Goal: Task Accomplishment & Management: Manage account settings

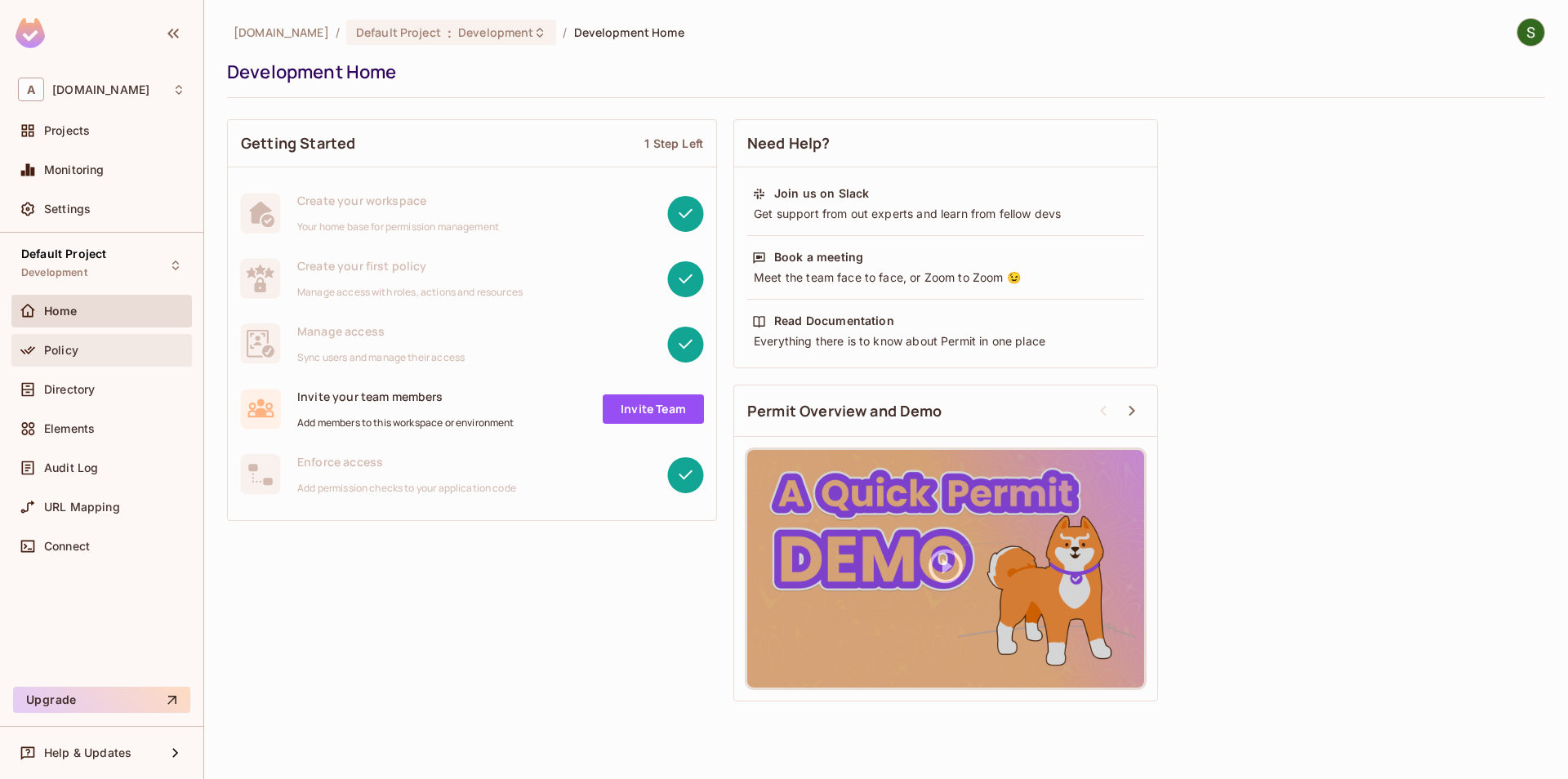
click at [130, 348] on div "Policy" at bounding box center [114, 351] width 141 height 13
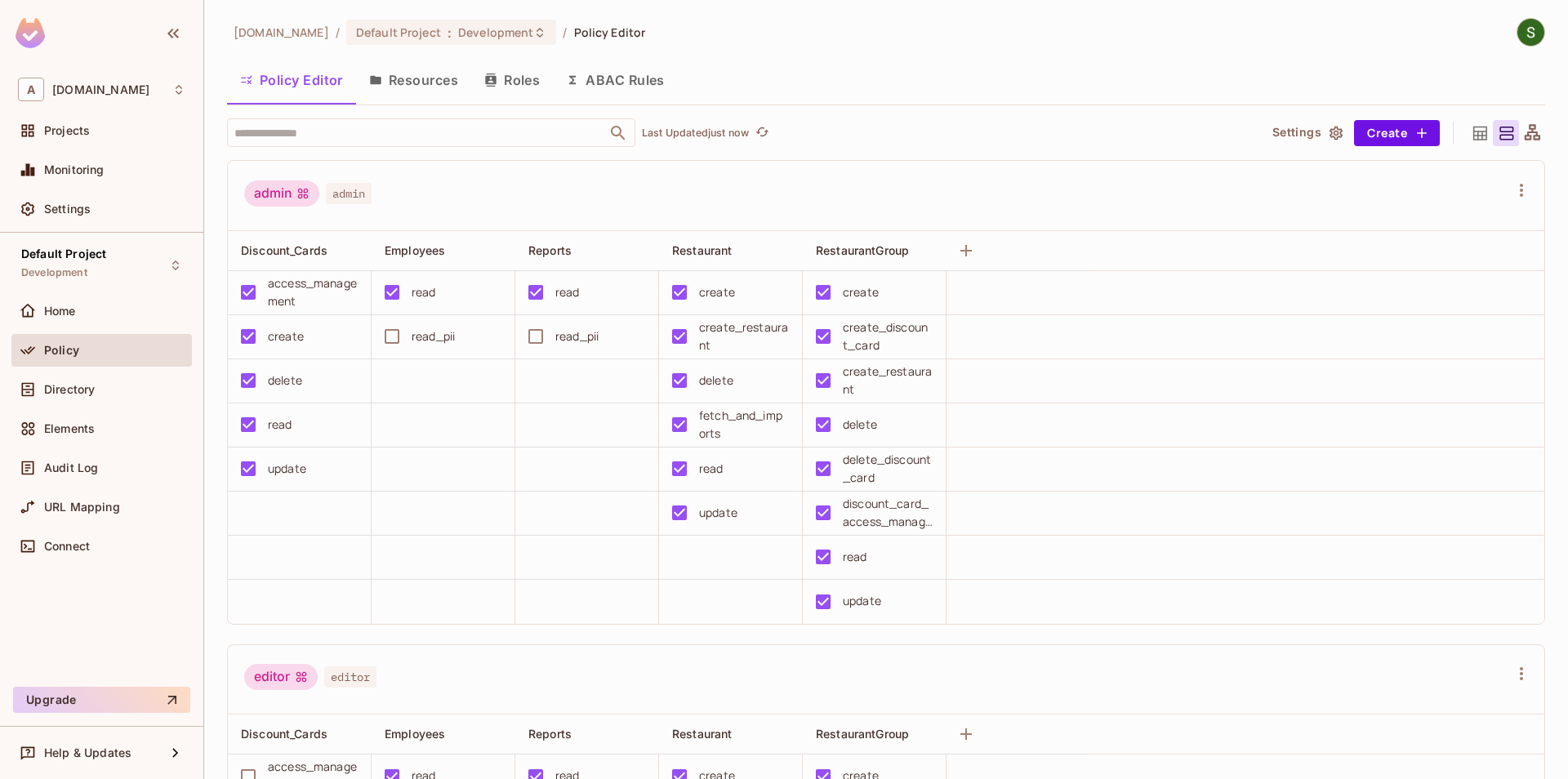
click at [426, 99] on button "Resources" at bounding box center [414, 79] width 115 height 41
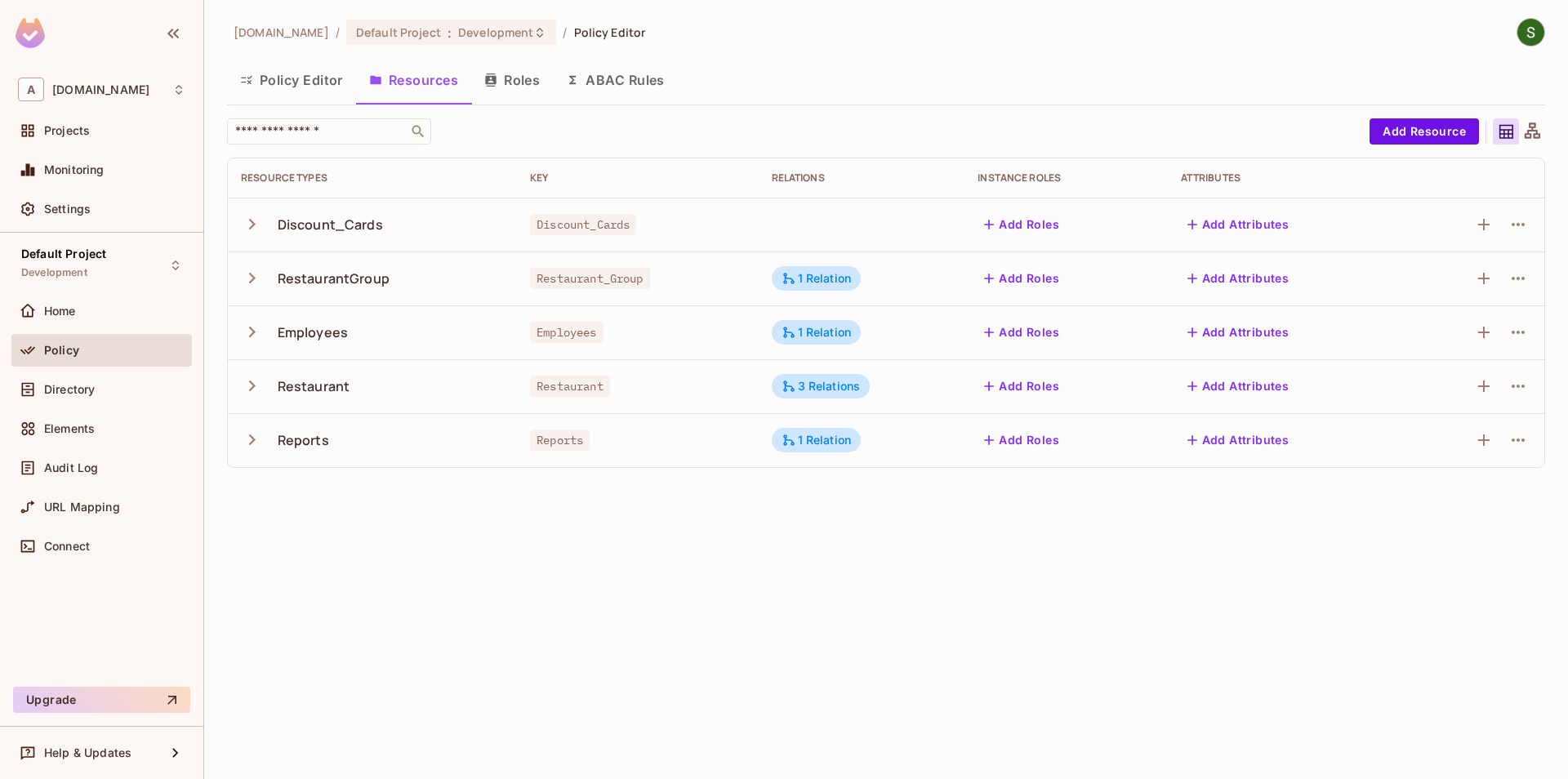
click at [254, 388] on icon "button" at bounding box center [251, 385] width 22 height 22
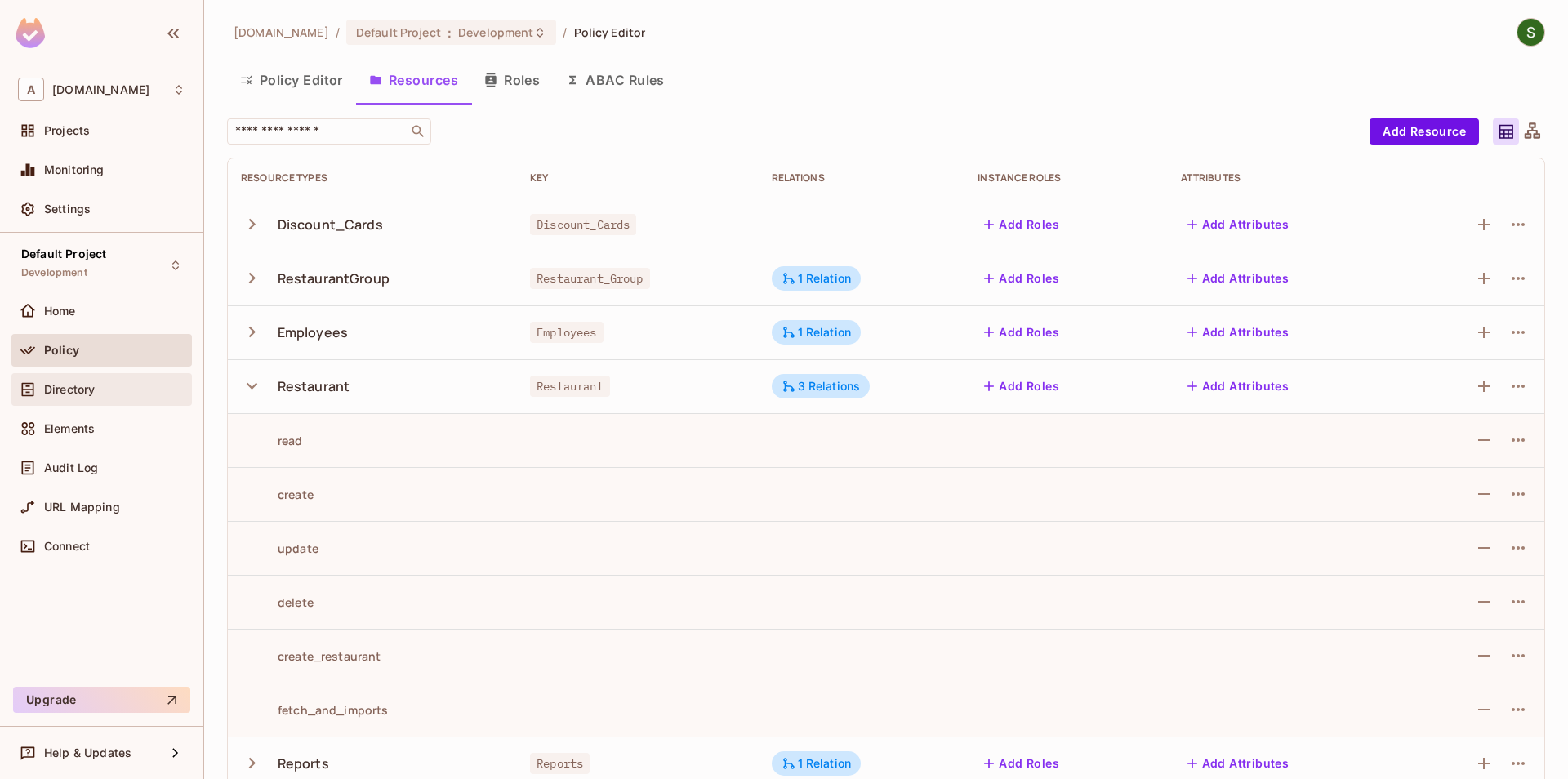
click at [69, 397] on div "Directory" at bounding box center [101, 390] width 167 height 20
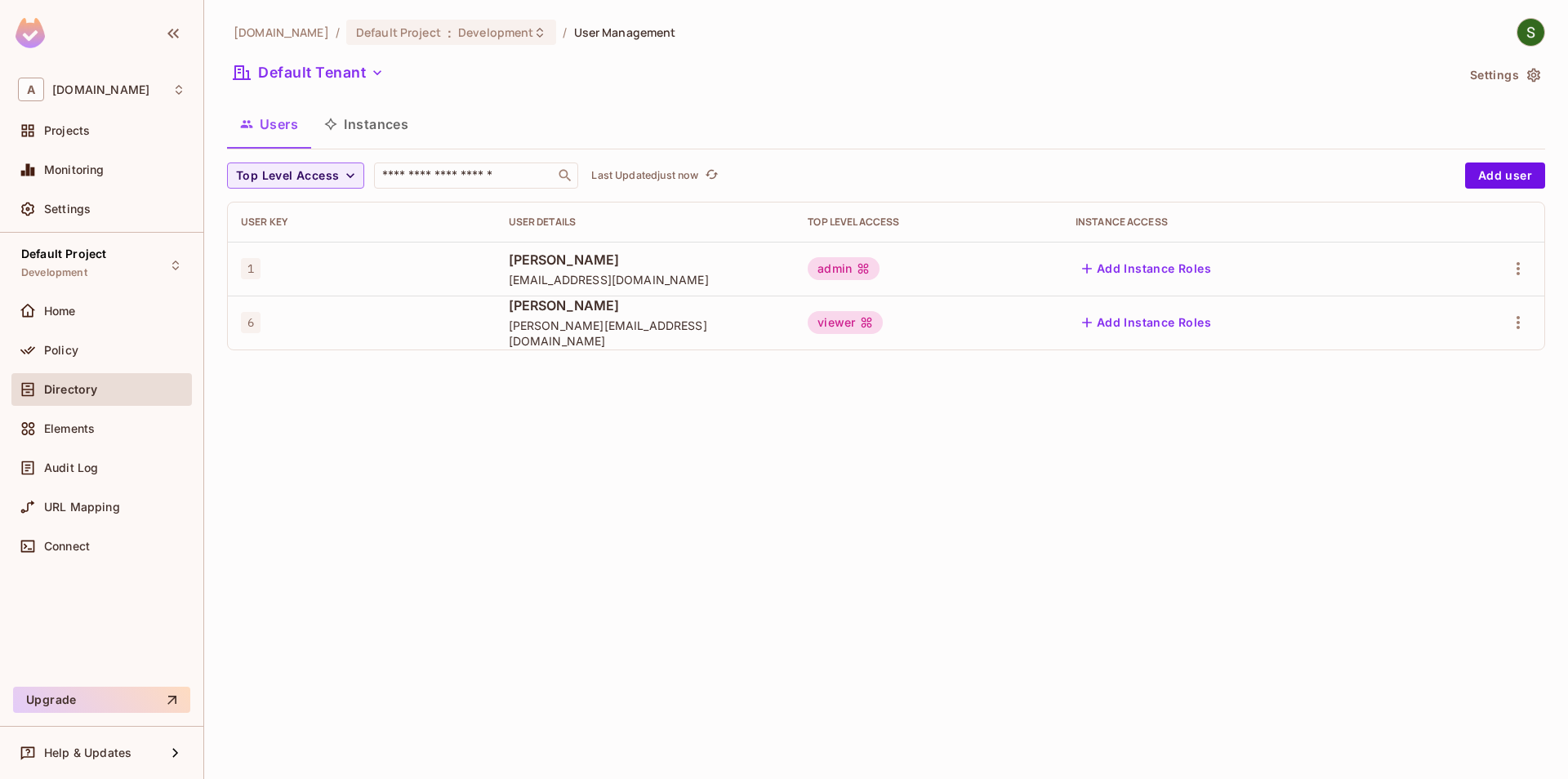
click at [378, 134] on button "Instances" at bounding box center [366, 124] width 111 height 41
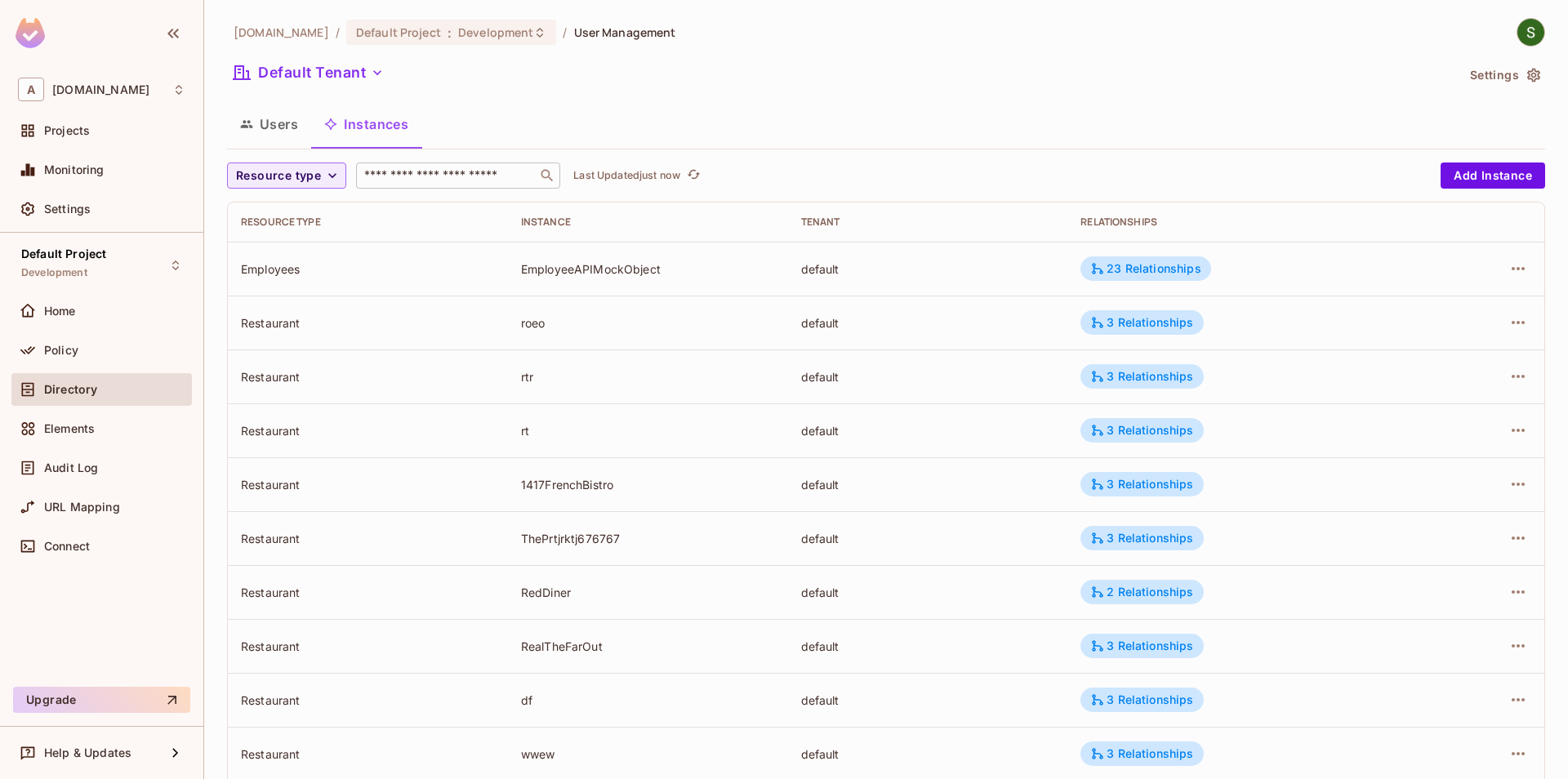
click at [469, 181] on input "text" at bounding box center [446, 175] width 171 height 16
click at [279, 177] on span "Resource type" at bounding box center [279, 176] width 85 height 21
click at [277, 326] on li "Restaurant" at bounding box center [285, 318] width 118 height 35
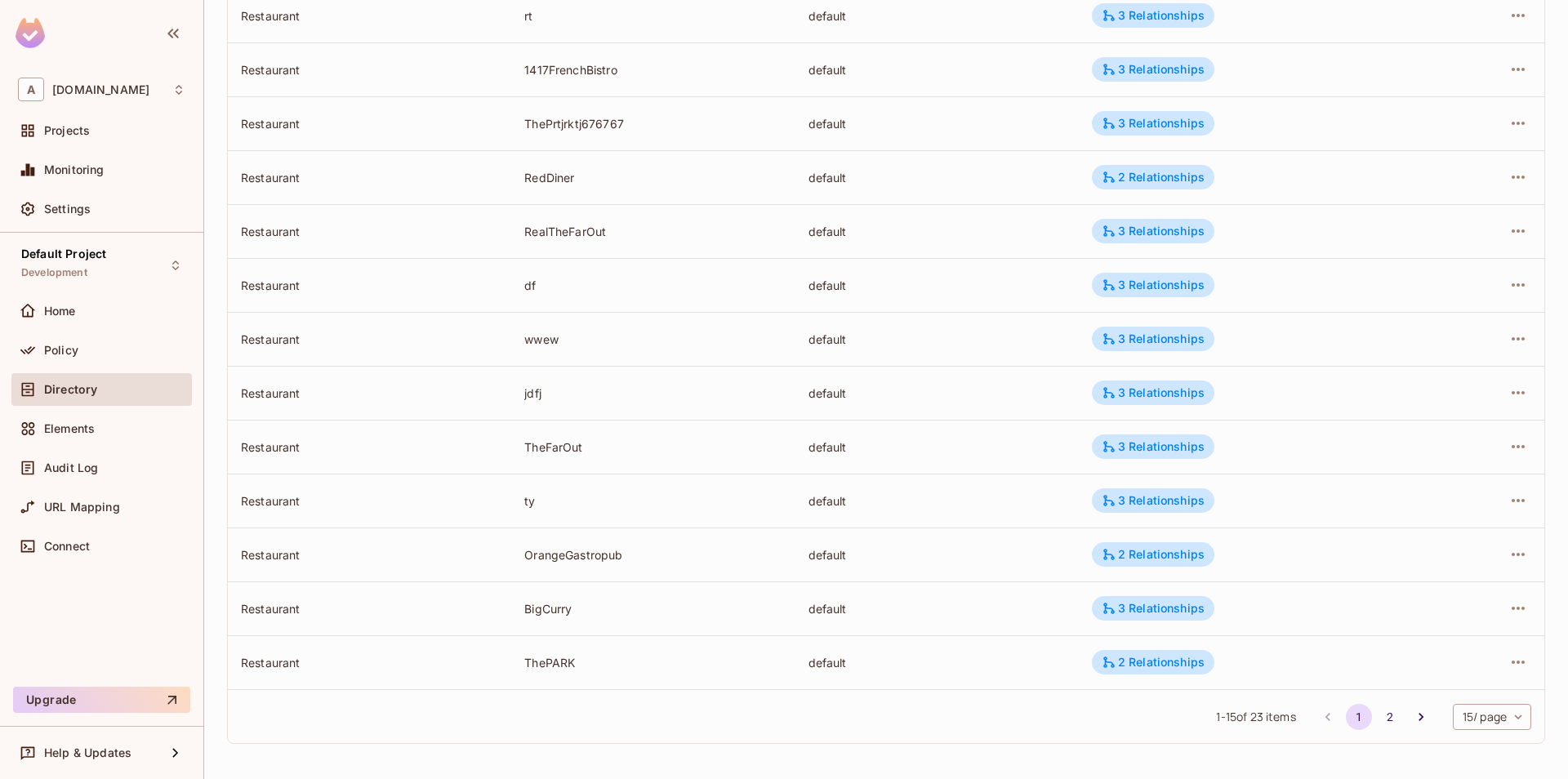
scroll to position [362, 0]
click at [1423, 722] on icon "Go to next page" at bounding box center [1420, 716] width 16 height 16
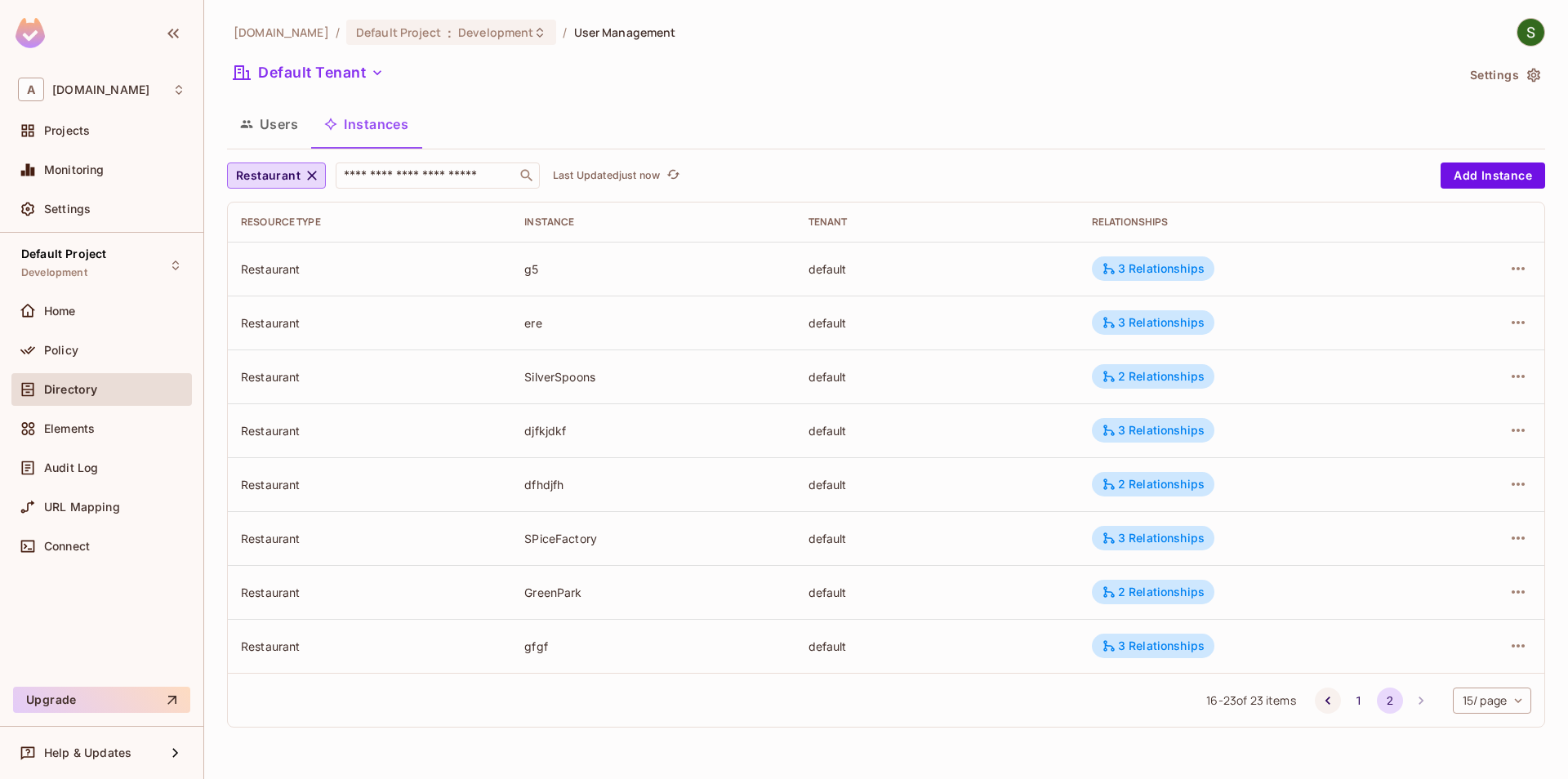
click at [1328, 704] on icon "Go to previous page" at bounding box center [1327, 701] width 16 height 16
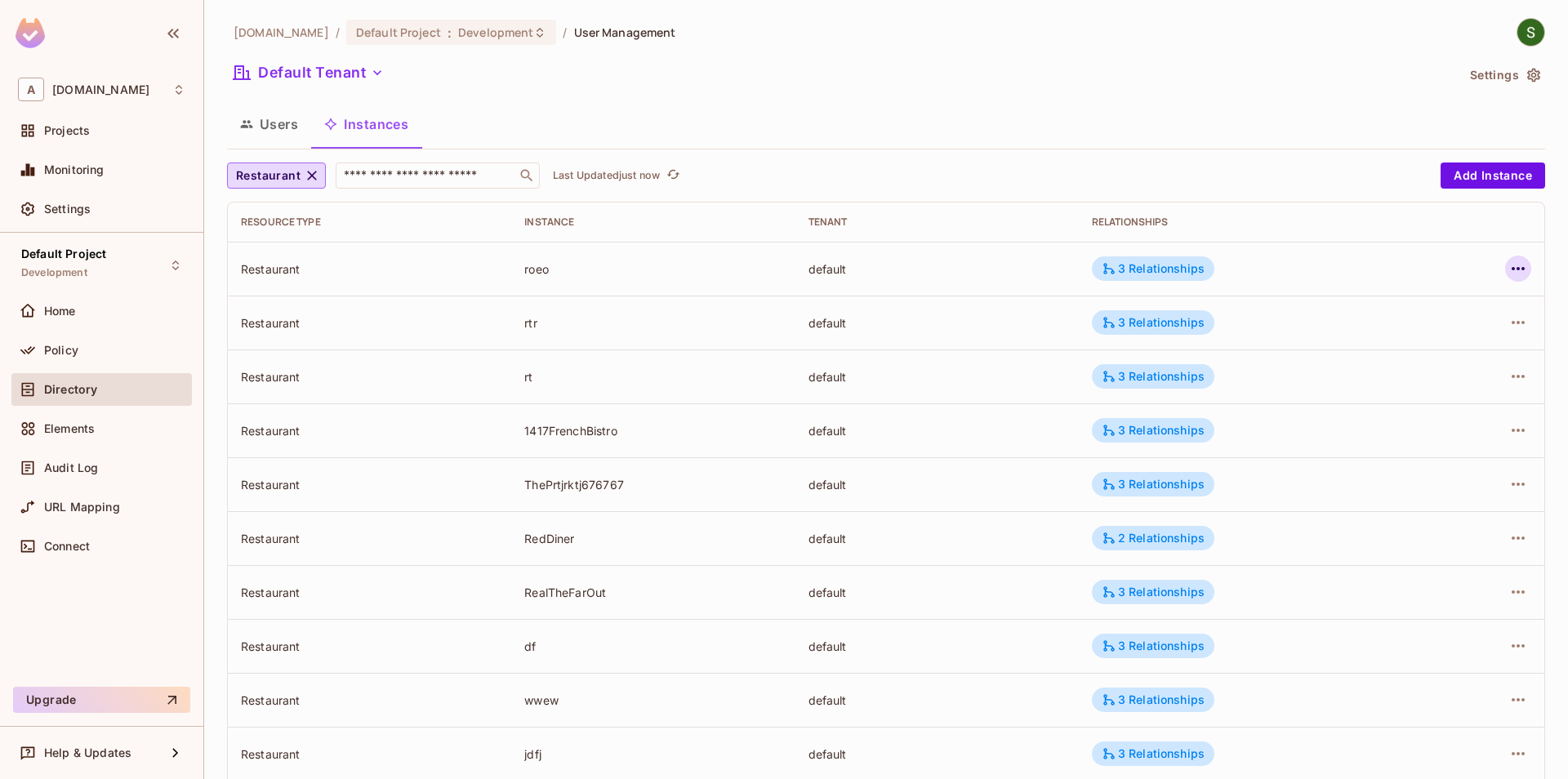
click at [1517, 273] on icon "button" at bounding box center [1517, 268] width 20 height 20
click at [1444, 337] on li "Edit Attributes" at bounding box center [1414, 342] width 205 height 36
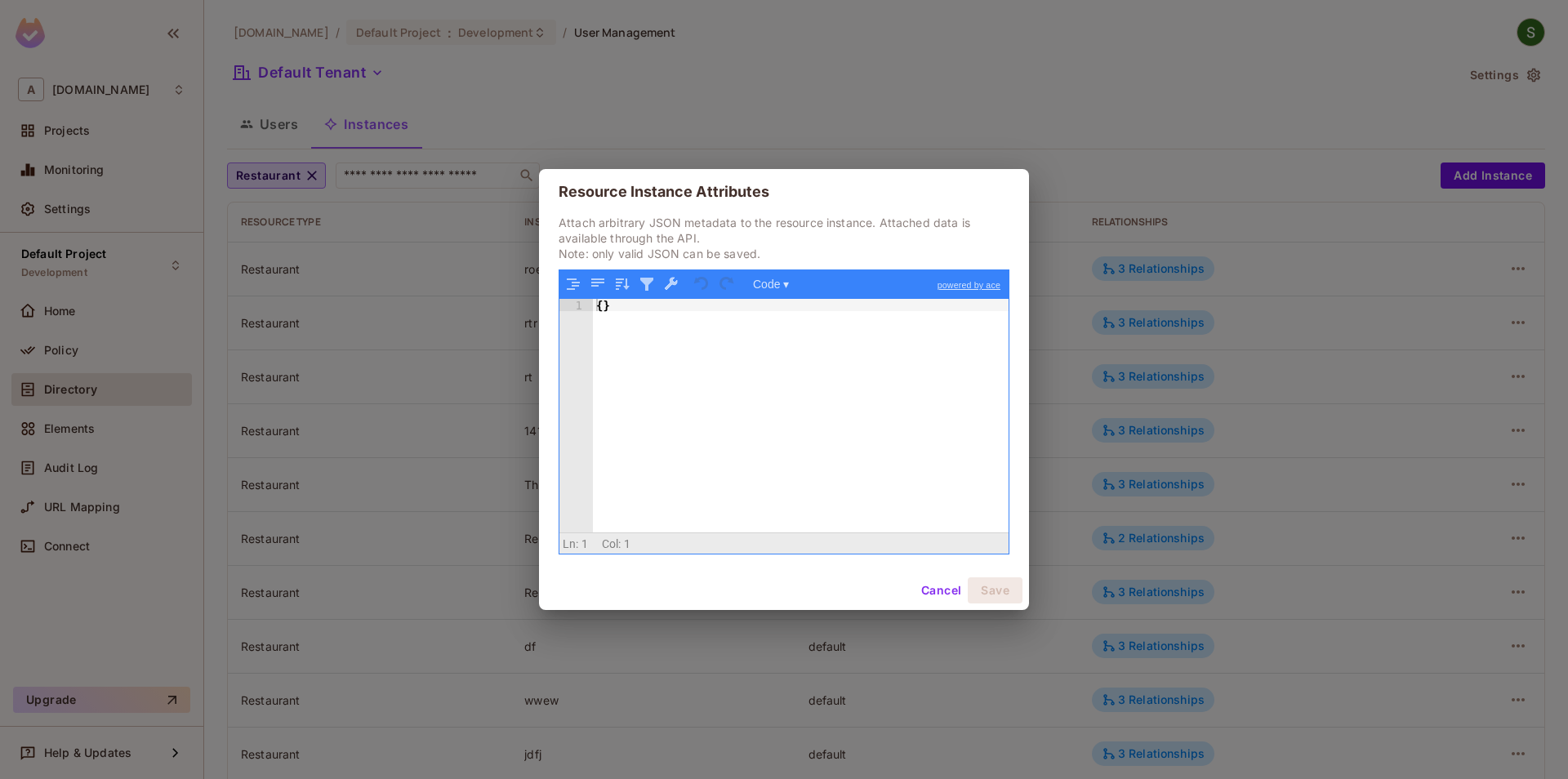
click at [928, 590] on button "Cancel" at bounding box center [940, 591] width 53 height 26
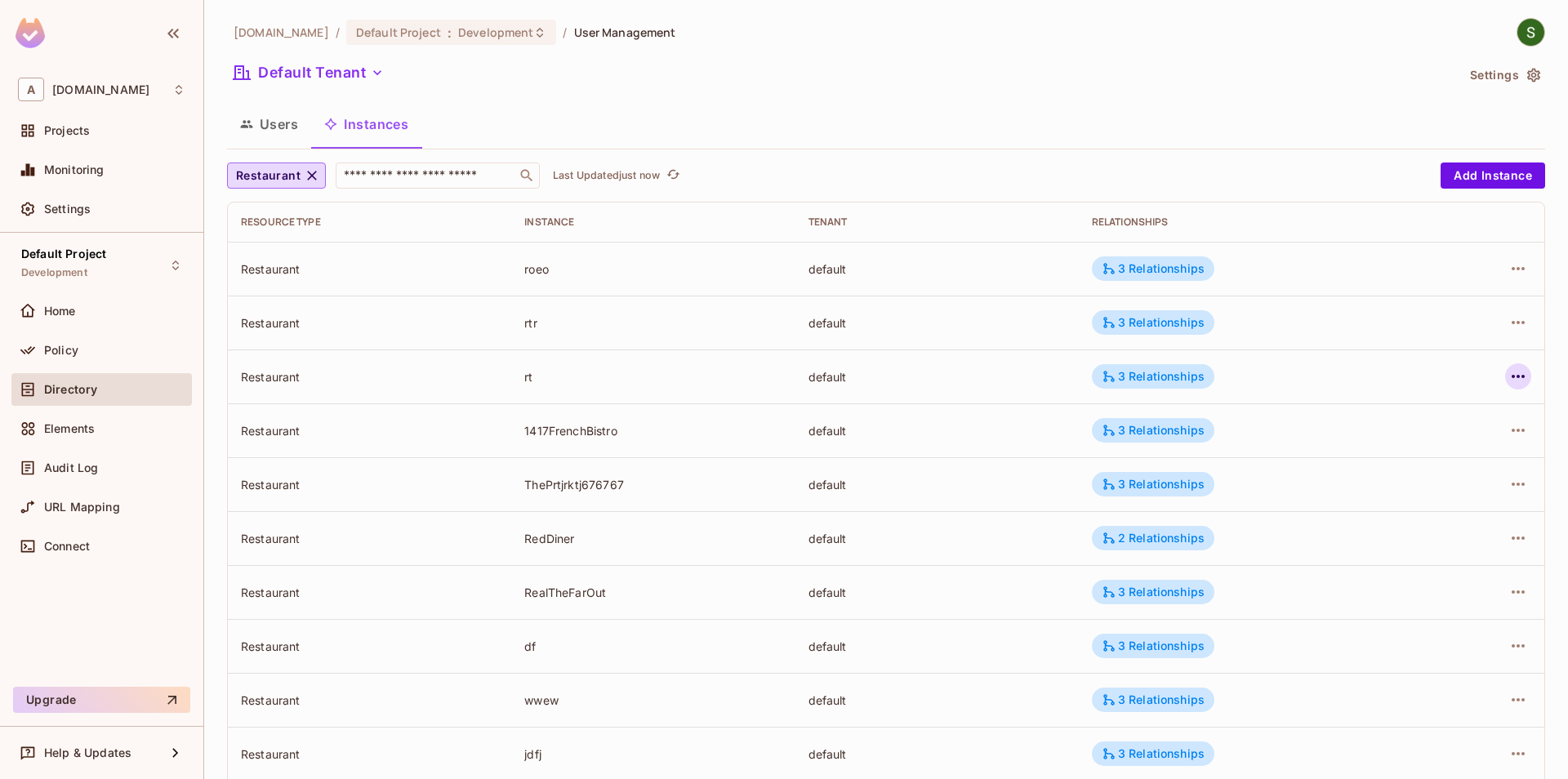
click at [1513, 375] on icon "button" at bounding box center [1518, 375] width 13 height 3
click at [1422, 420] on div "Edit Resource Instance" at bounding box center [1422, 413] width 128 height 16
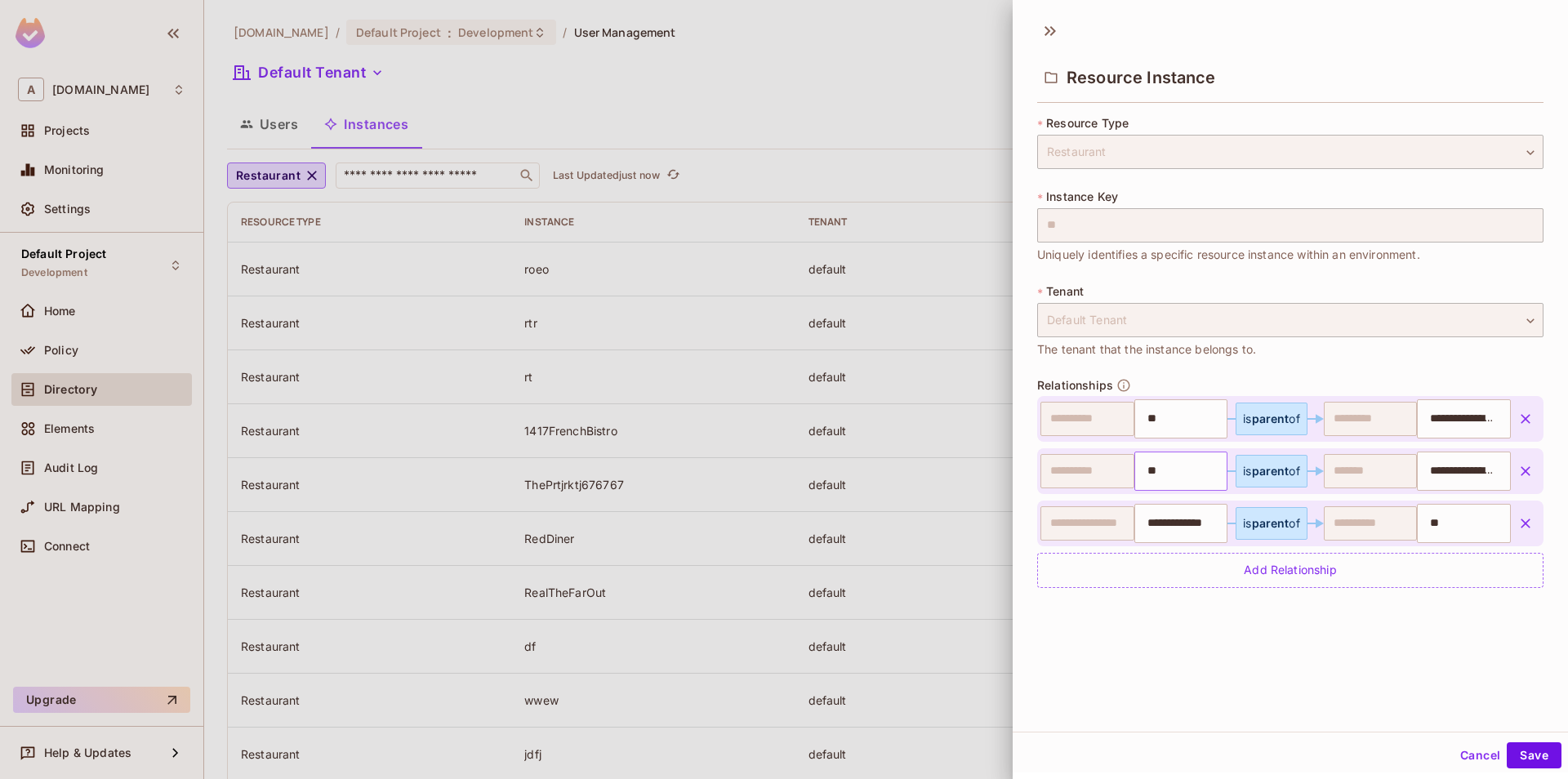
scroll to position [3, 0]
click at [1064, 154] on div "Restaurant" at bounding box center [1290, 149] width 507 height 34
click at [1074, 249] on span "Uniquely identifies a specific resource instance within an environment." at bounding box center [1228, 251] width 383 height 18
drag, startPoint x: 1063, startPoint y: 351, endPoint x: 1055, endPoint y: 453, distance: 102.3
click at [1063, 359] on div "**********" at bounding box center [1290, 358] width 507 height 493
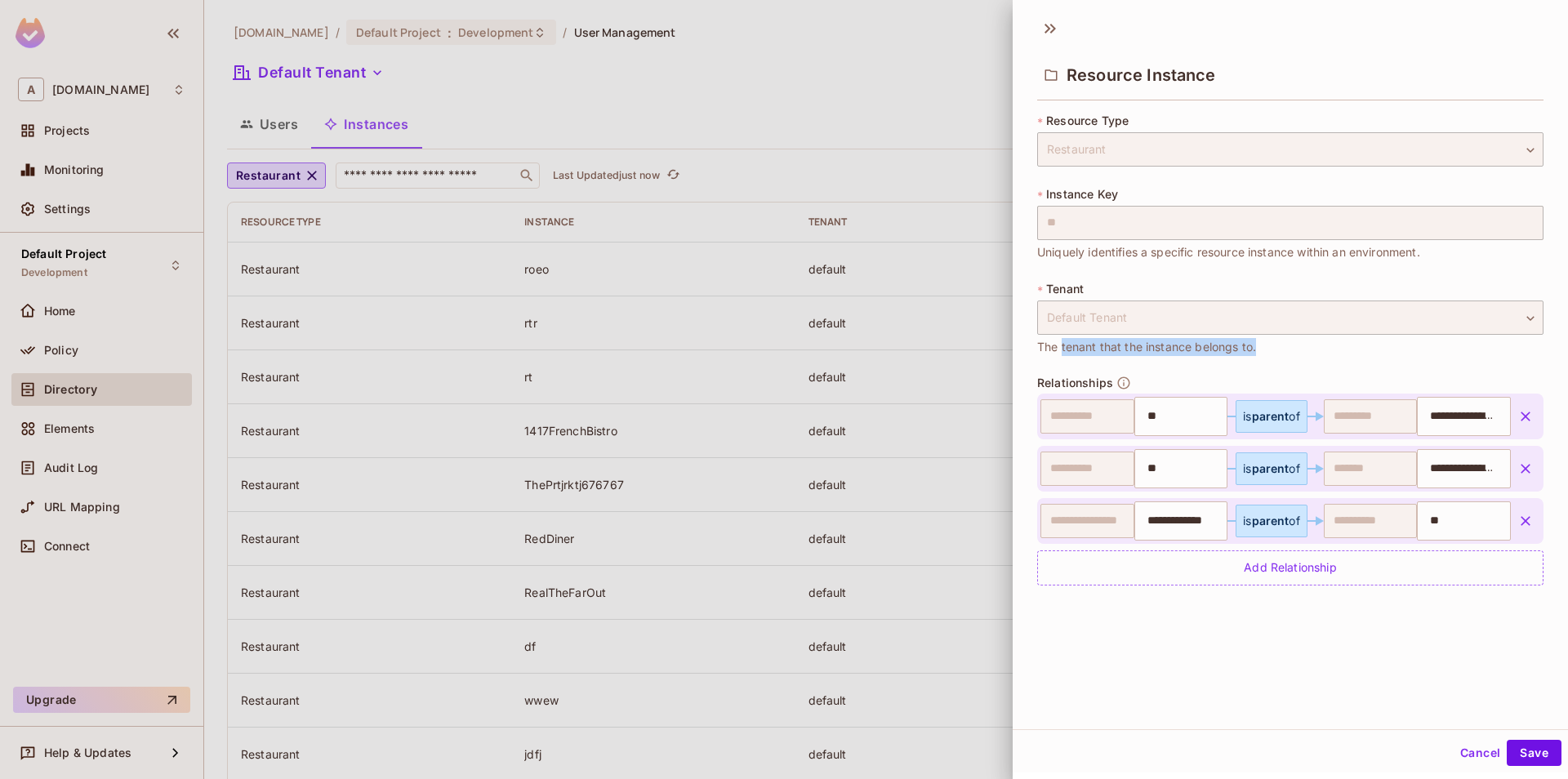
click at [1478, 752] on button "Cancel" at bounding box center [1480, 753] width 53 height 26
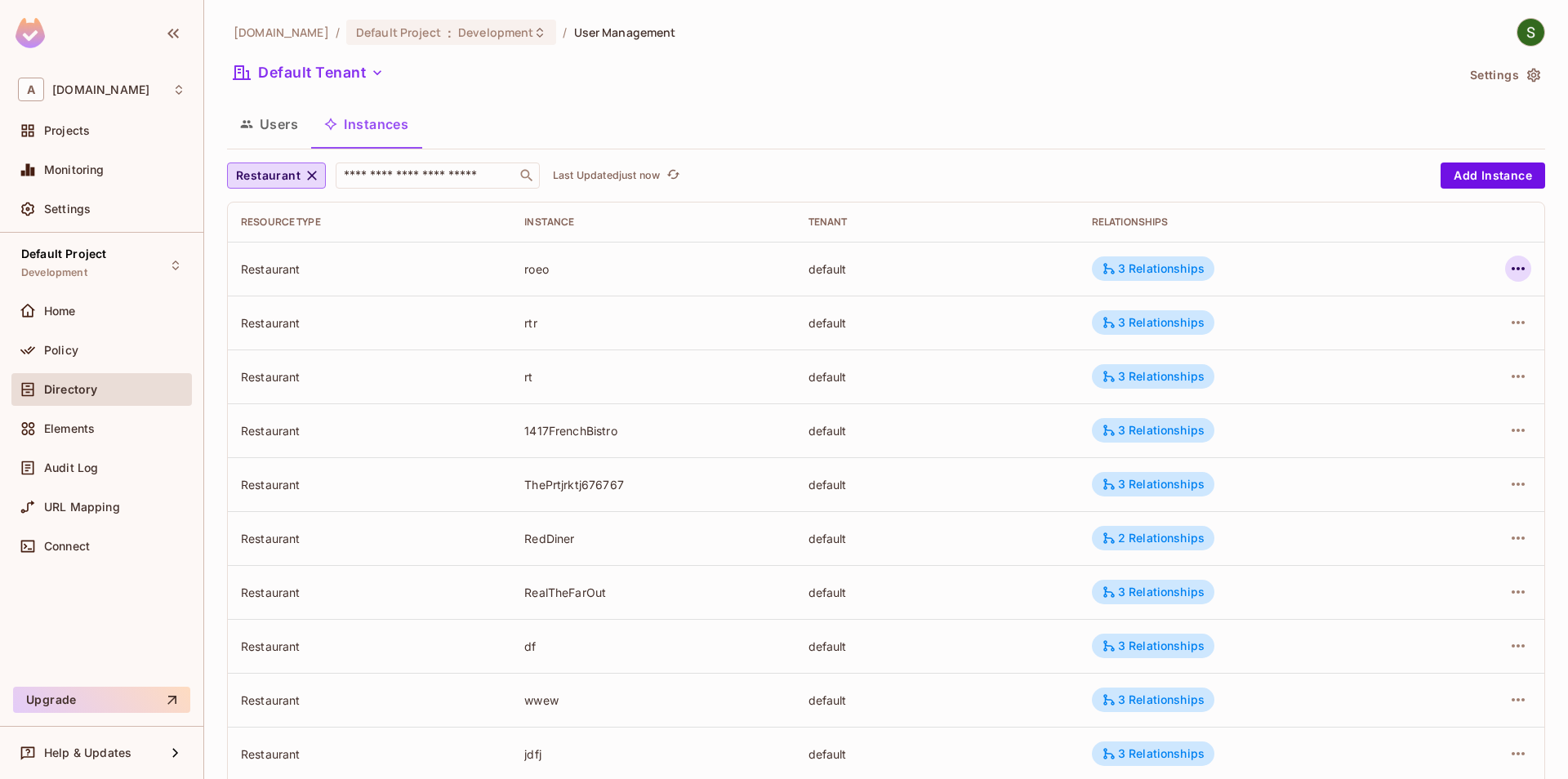
click at [1524, 267] on icon "button" at bounding box center [1517, 268] width 20 height 20
click at [1331, 173] on div at bounding box center [784, 390] width 1568 height 779
click at [1477, 175] on button "Add Instance" at bounding box center [1492, 176] width 105 height 26
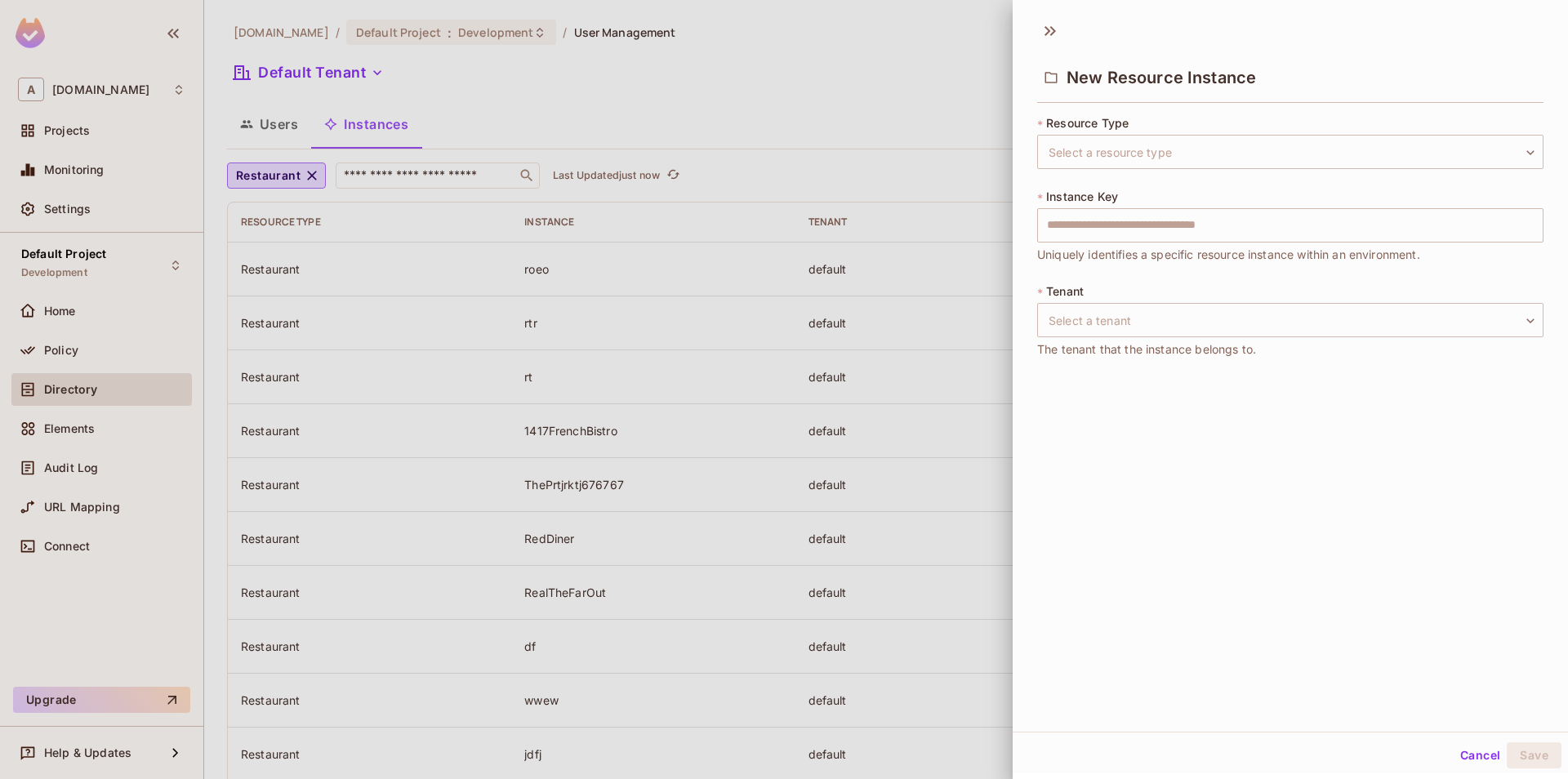
click at [903, 148] on div at bounding box center [784, 390] width 1568 height 779
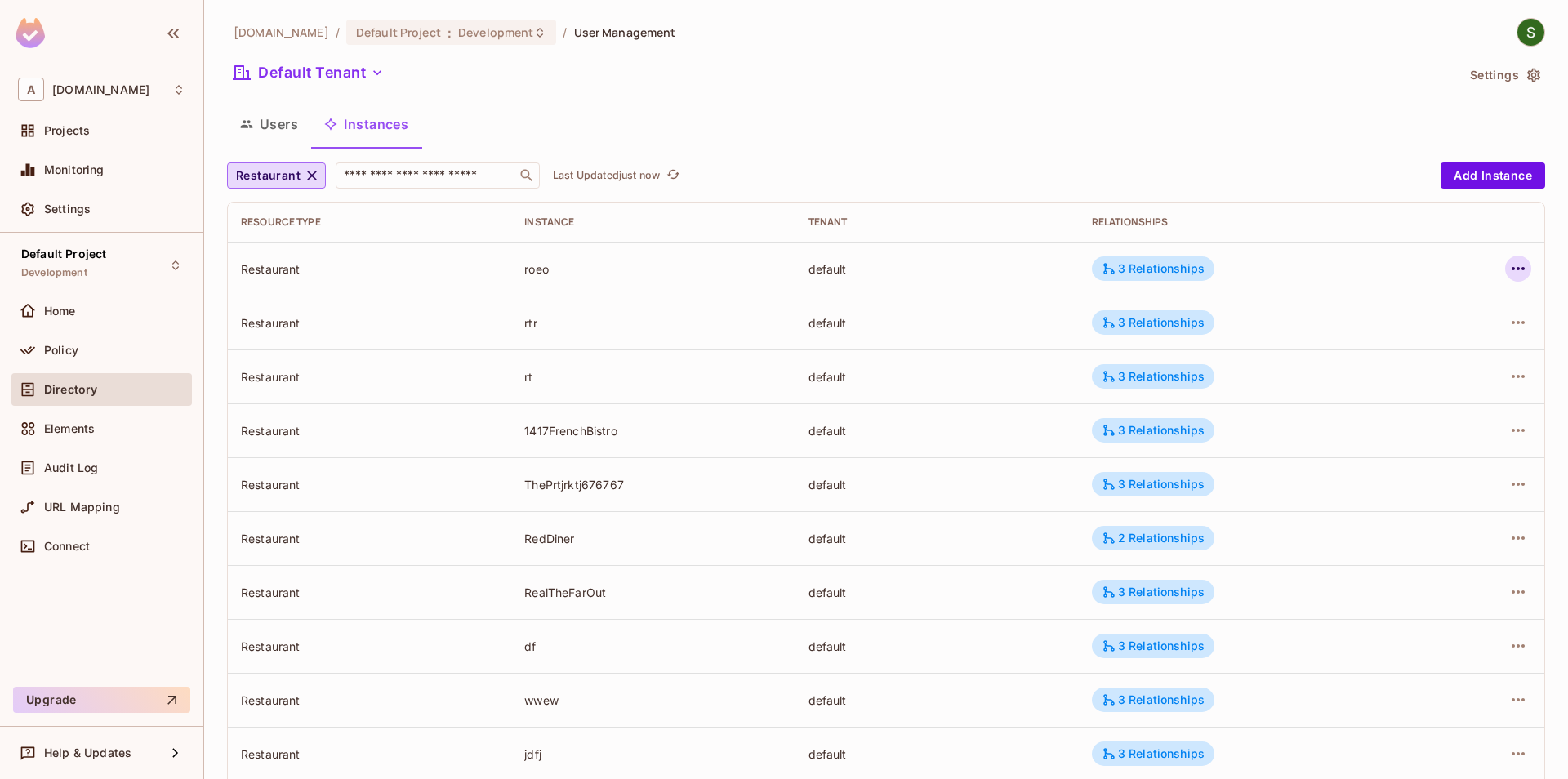
click at [1520, 279] on icon "button" at bounding box center [1517, 268] width 20 height 20
click at [1342, 358] on li "Edit Attributes" at bounding box center [1414, 342] width 205 height 36
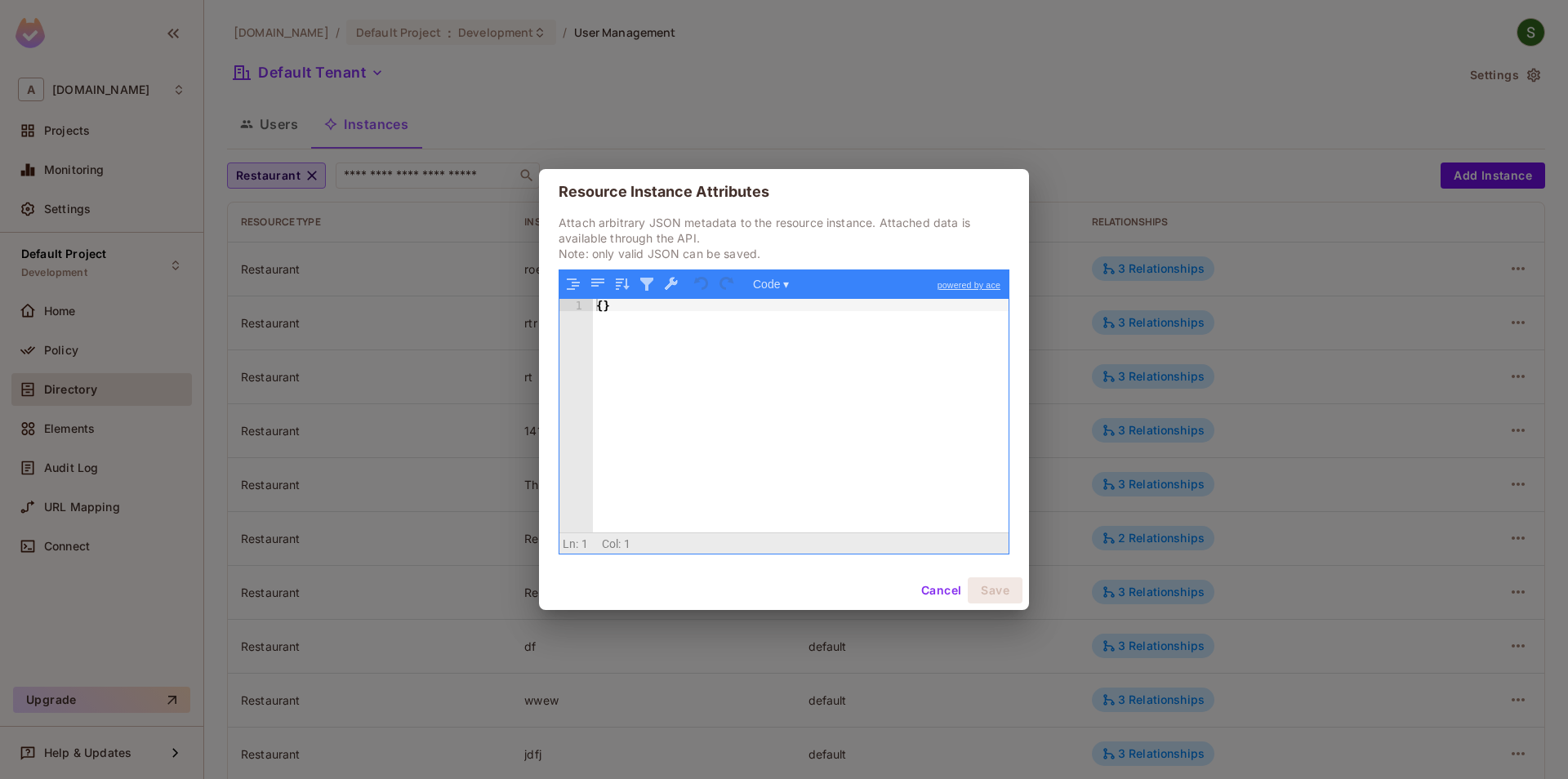
click at [603, 308] on div "{ }" at bounding box center [801, 427] width 416 height 258
click at [686, 318] on div "{ }" at bounding box center [801, 427] width 416 height 258
click at [927, 597] on button "Cancel" at bounding box center [940, 591] width 53 height 26
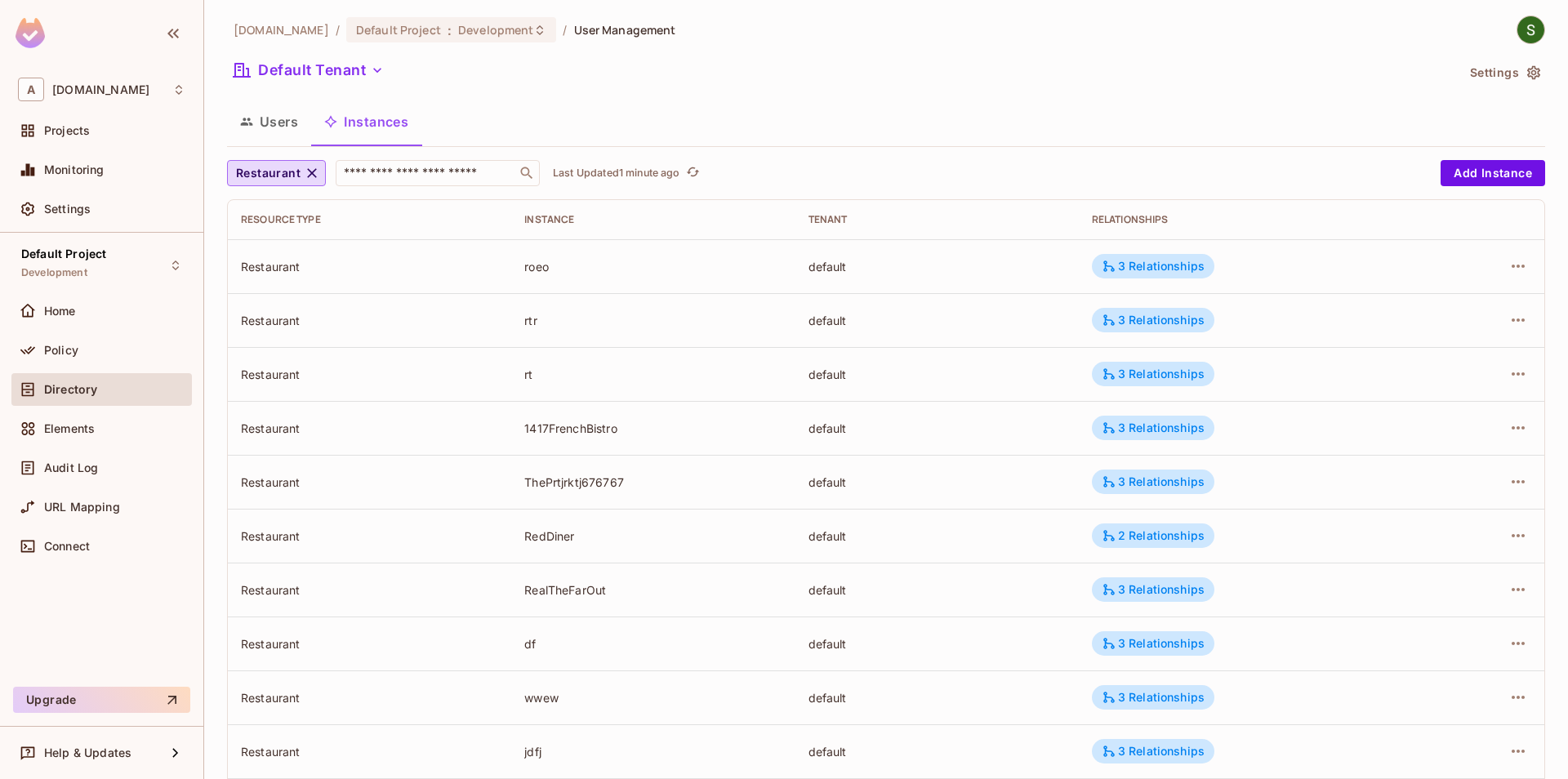
scroll to position [0, 0]
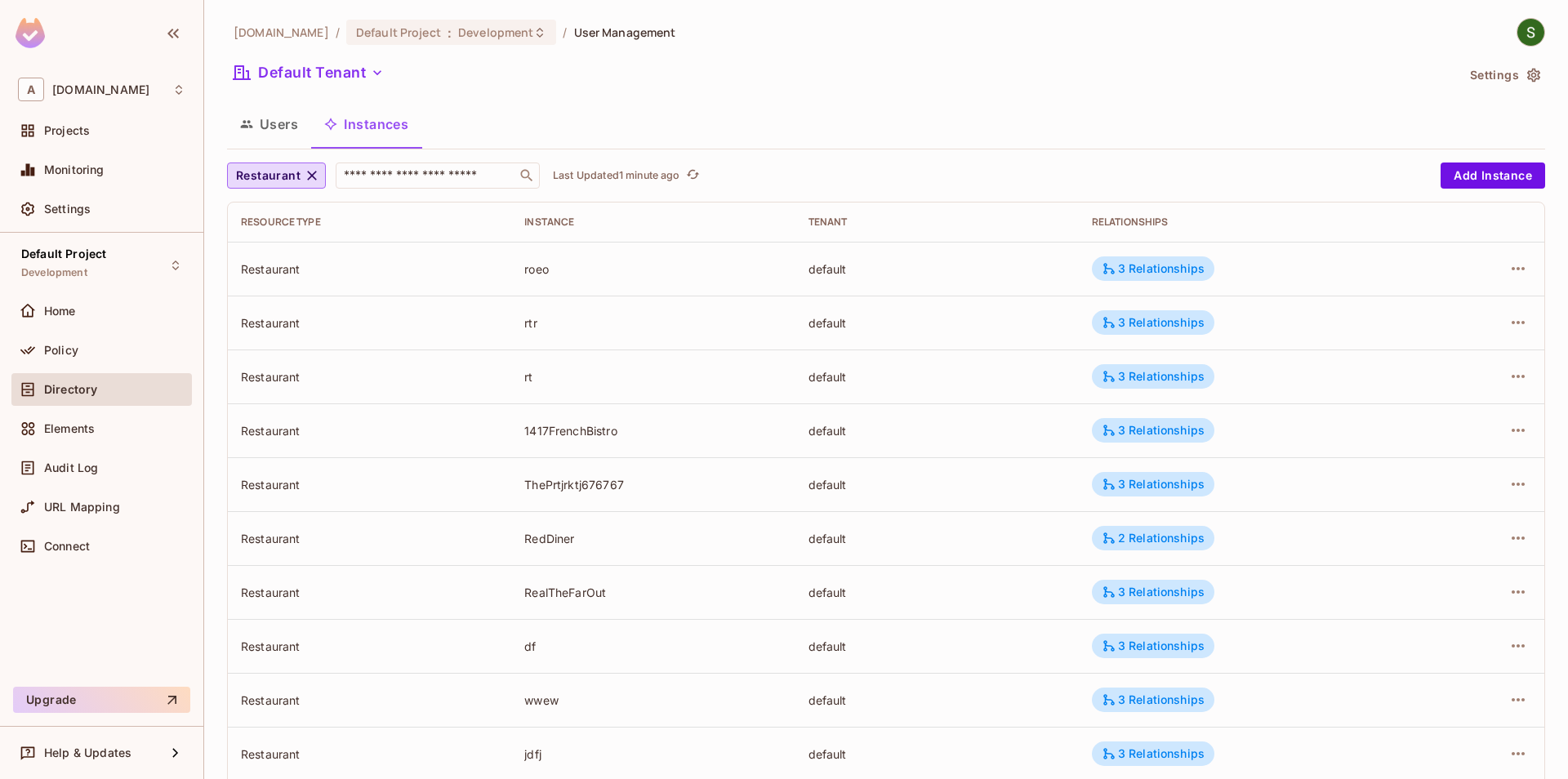
click at [267, 110] on button "Users" at bounding box center [268, 124] width 84 height 41
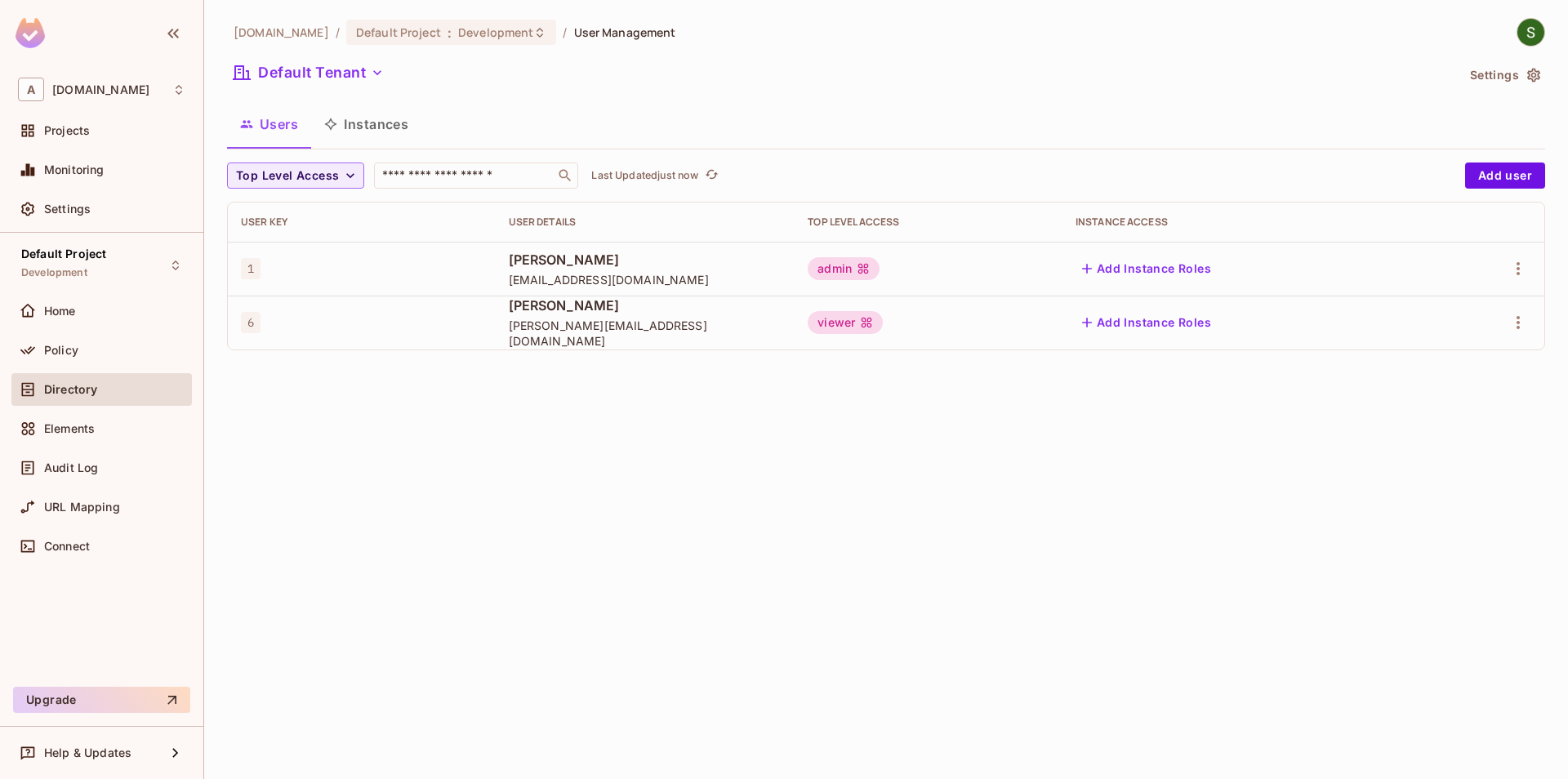
click at [367, 123] on button "Instances" at bounding box center [366, 124] width 111 height 41
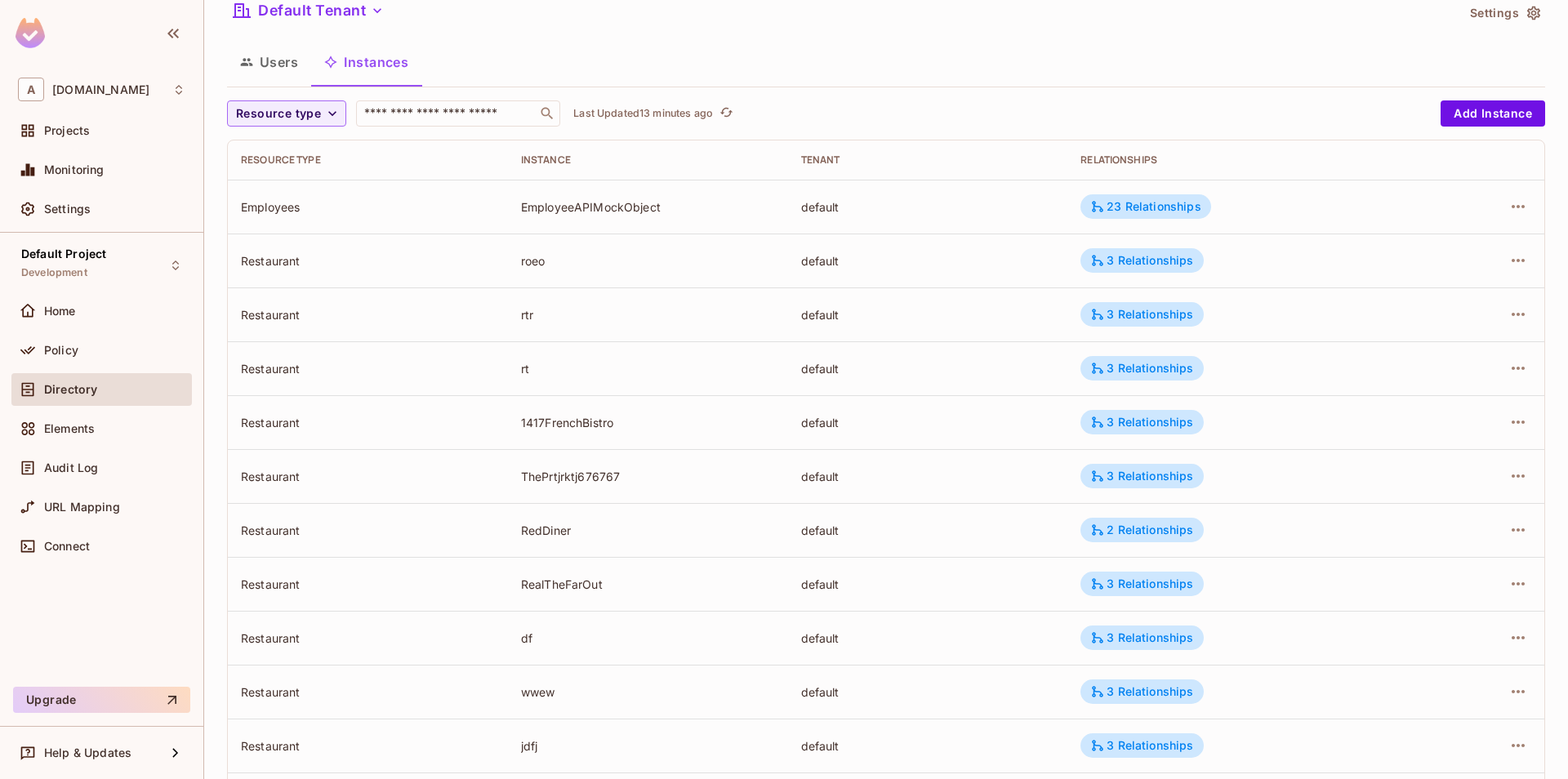
scroll to position [93, 0]
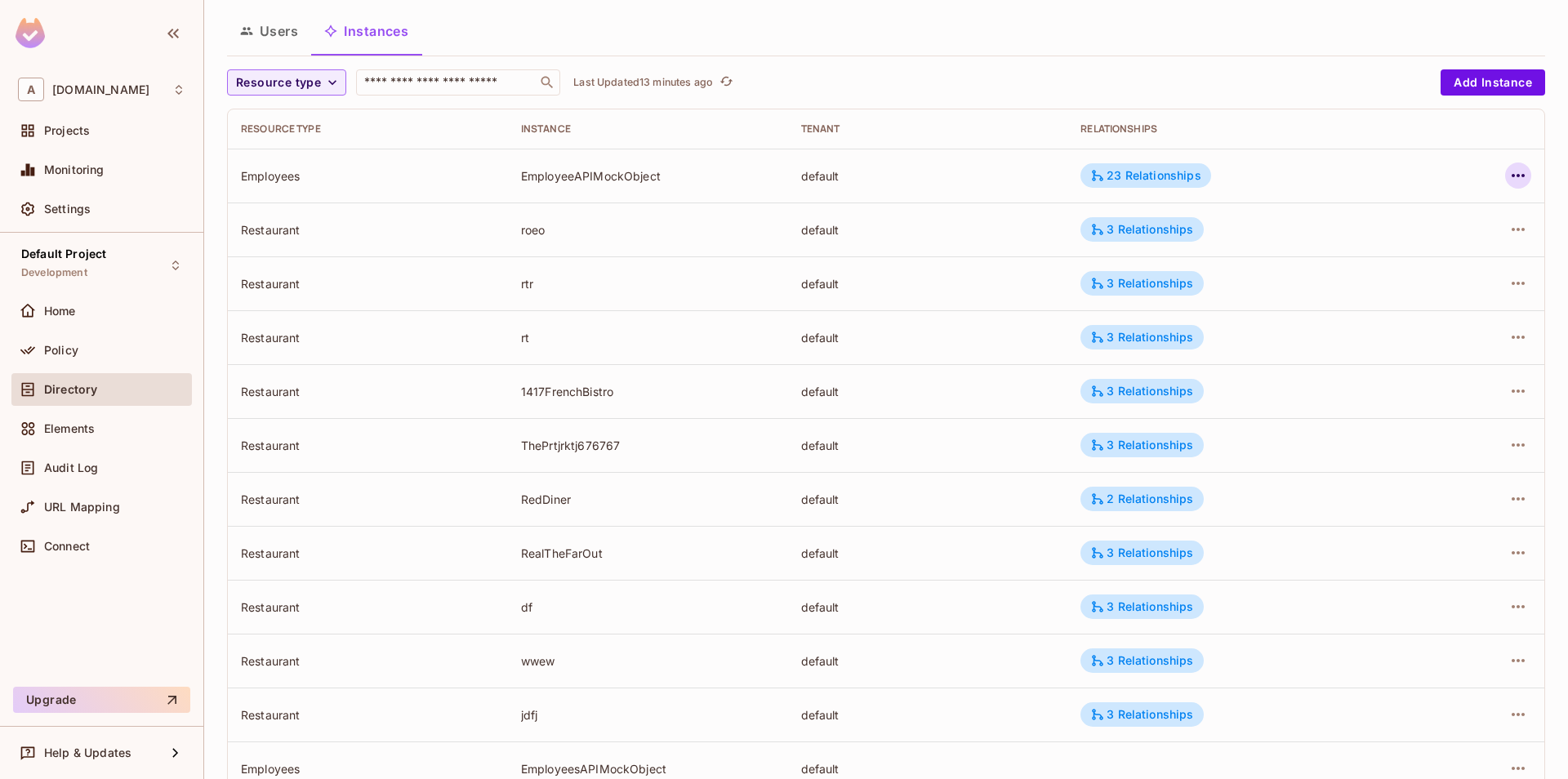
click at [1509, 173] on icon "button" at bounding box center [1517, 175] width 20 height 20
click at [1410, 255] on div "Edit Attributes" at bounding box center [1399, 249] width 81 height 16
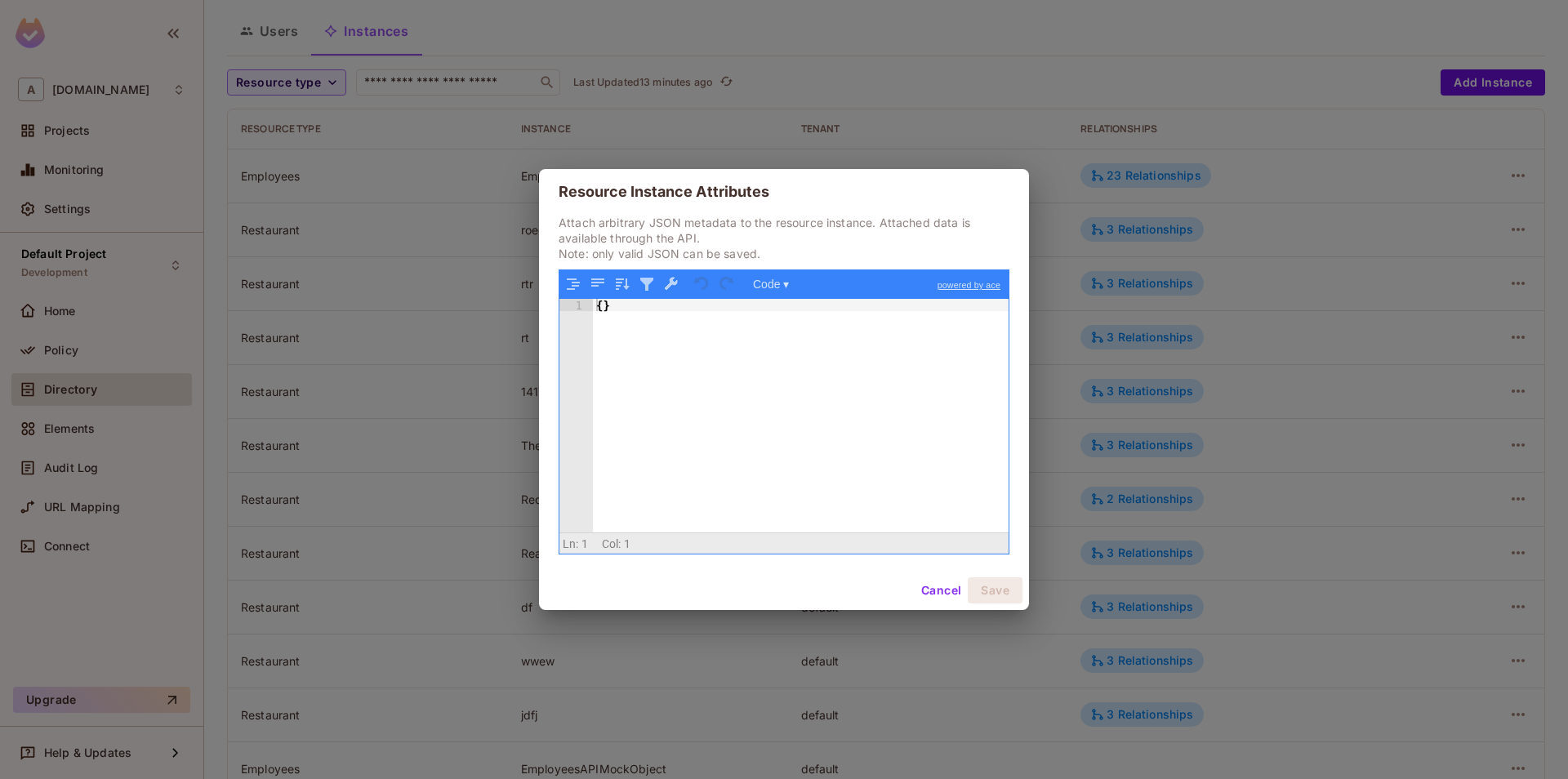
click at [931, 583] on button "Cancel" at bounding box center [940, 591] width 53 height 26
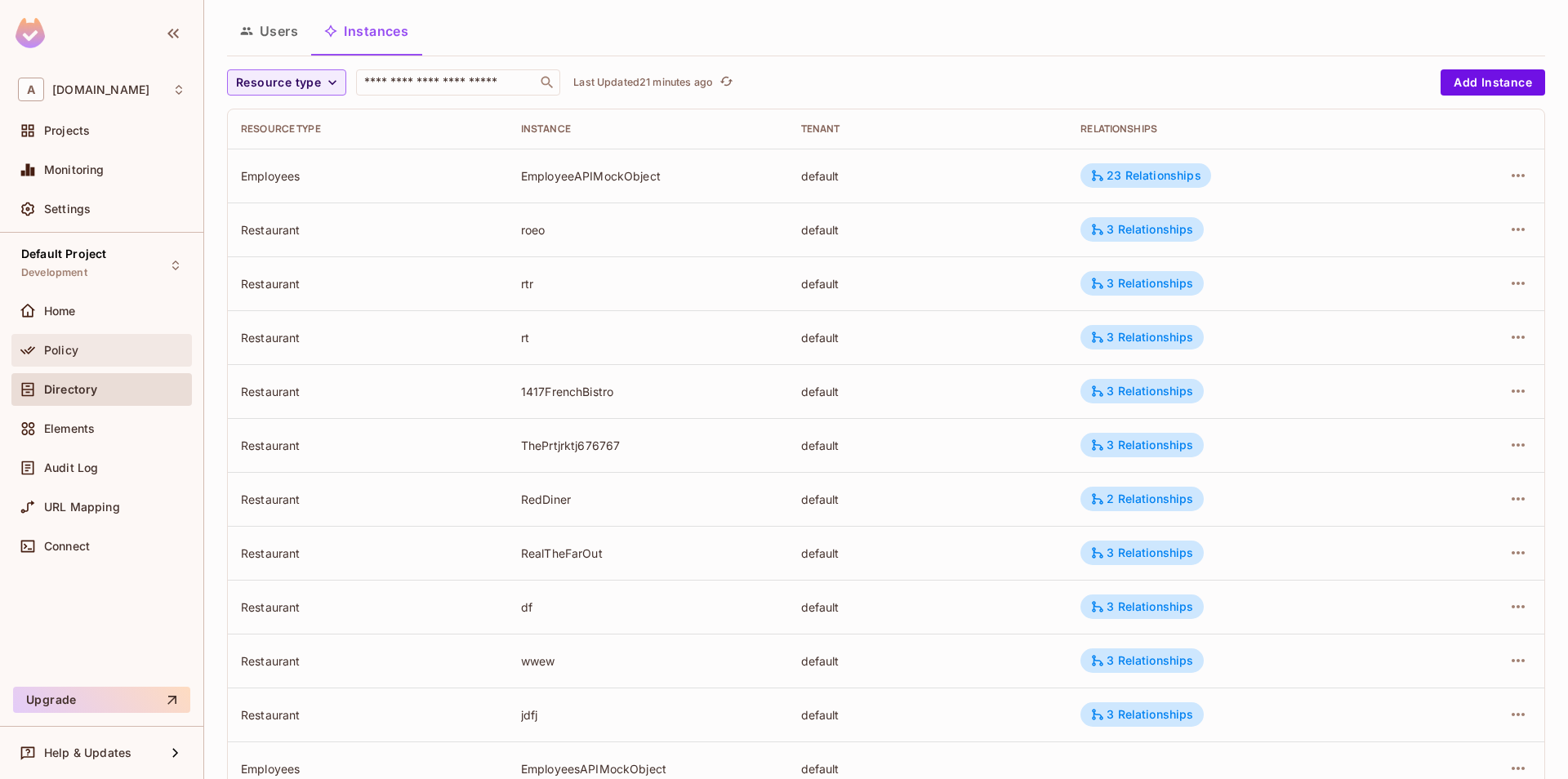
click at [123, 355] on div "Policy" at bounding box center [114, 351] width 141 height 13
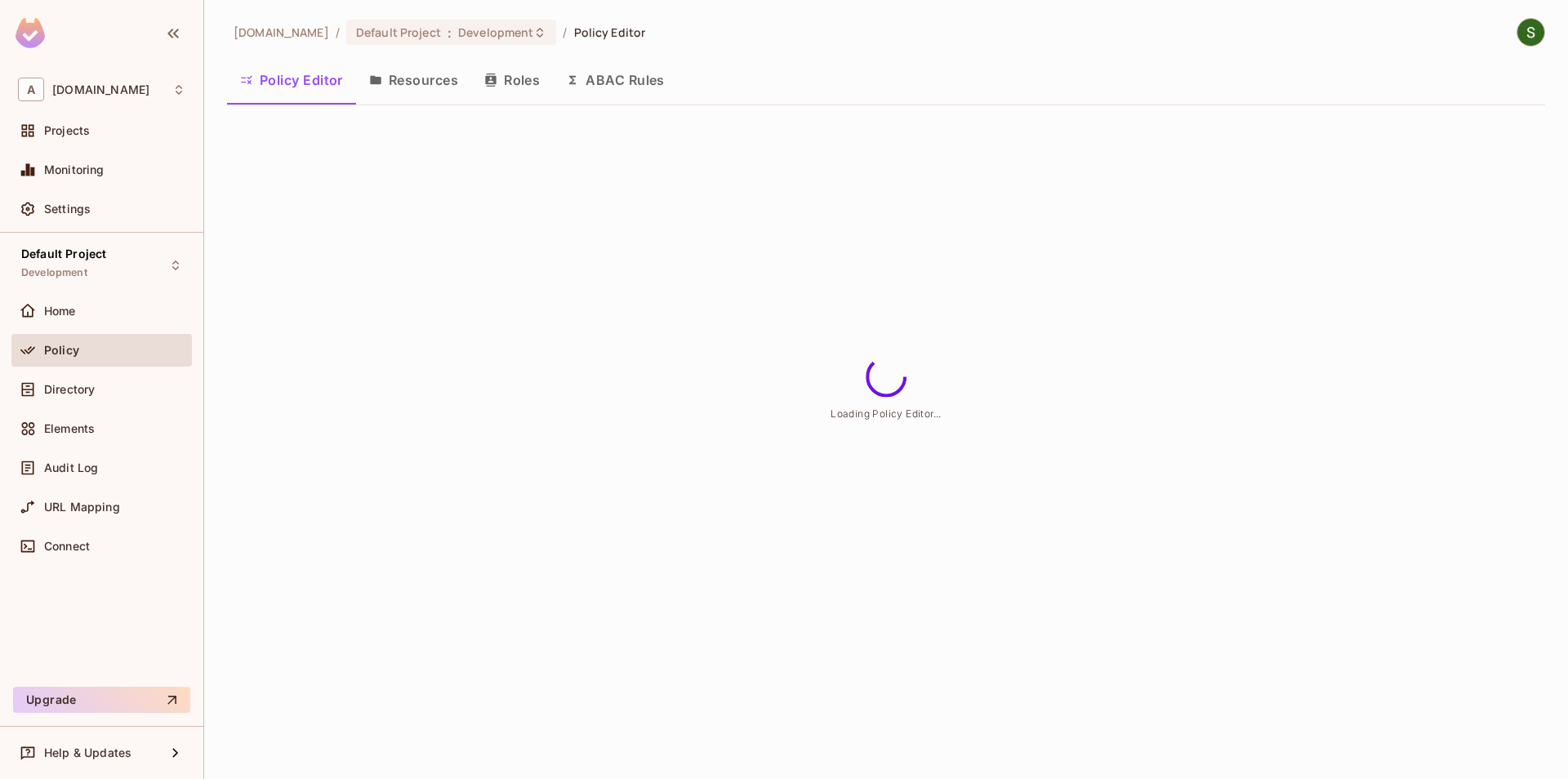
click at [409, 78] on button "Resources" at bounding box center [414, 79] width 115 height 41
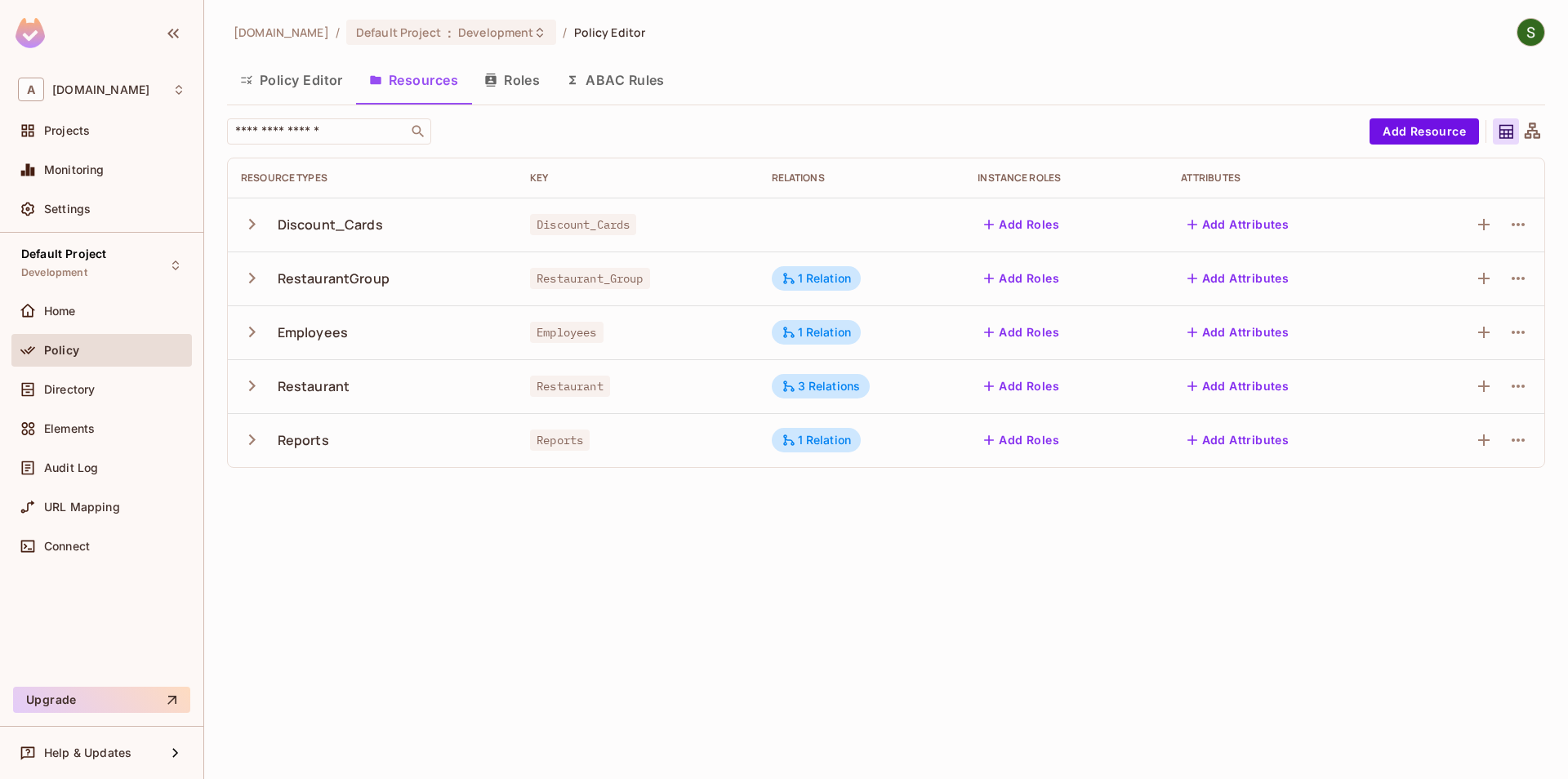
click at [250, 282] on icon "button" at bounding box center [251, 278] width 7 height 10
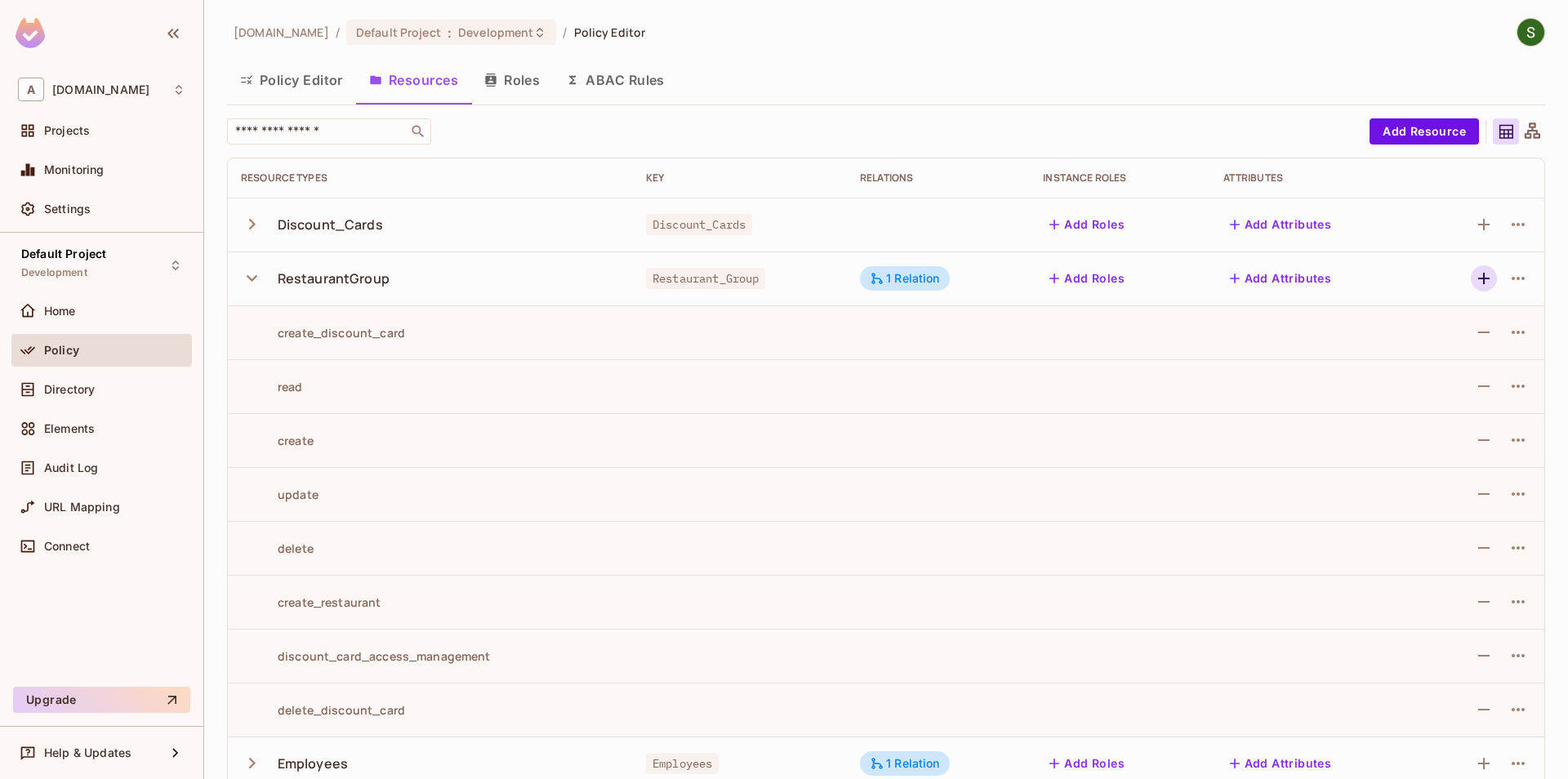
click at [1485, 277] on icon "button" at bounding box center [1483, 278] width 20 height 20
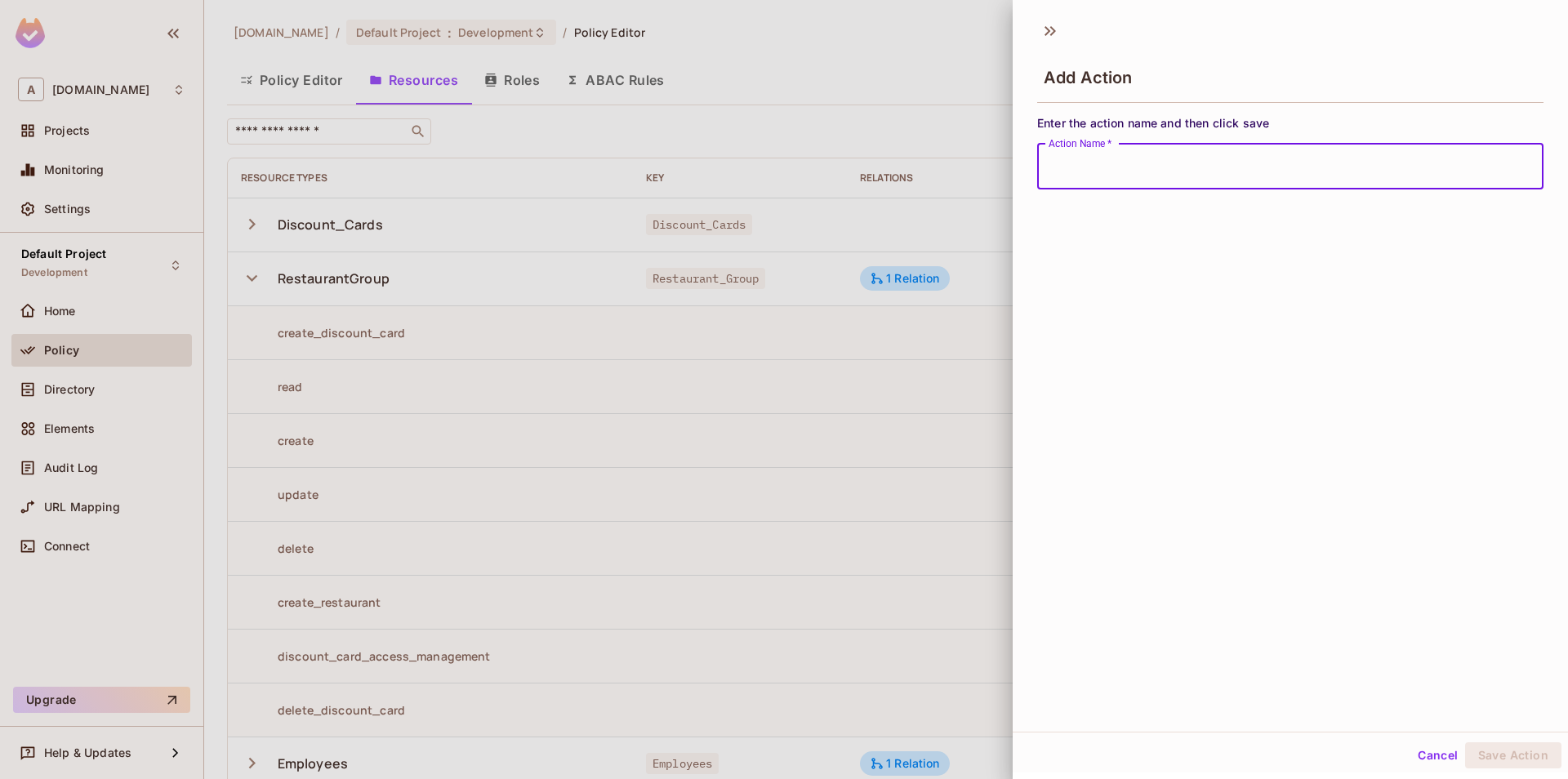
click at [1070, 162] on input "Action Name   *" at bounding box center [1290, 166] width 507 height 45
type input "********"
drag, startPoint x: 1116, startPoint y: 182, endPoint x: 1005, endPoint y: 174, distance: 111.3
click at [1037, 174] on input "********" at bounding box center [1290, 166] width 507 height 45
drag, startPoint x: 1092, startPoint y: 165, endPoint x: 1354, endPoint y: 171, distance: 262.1
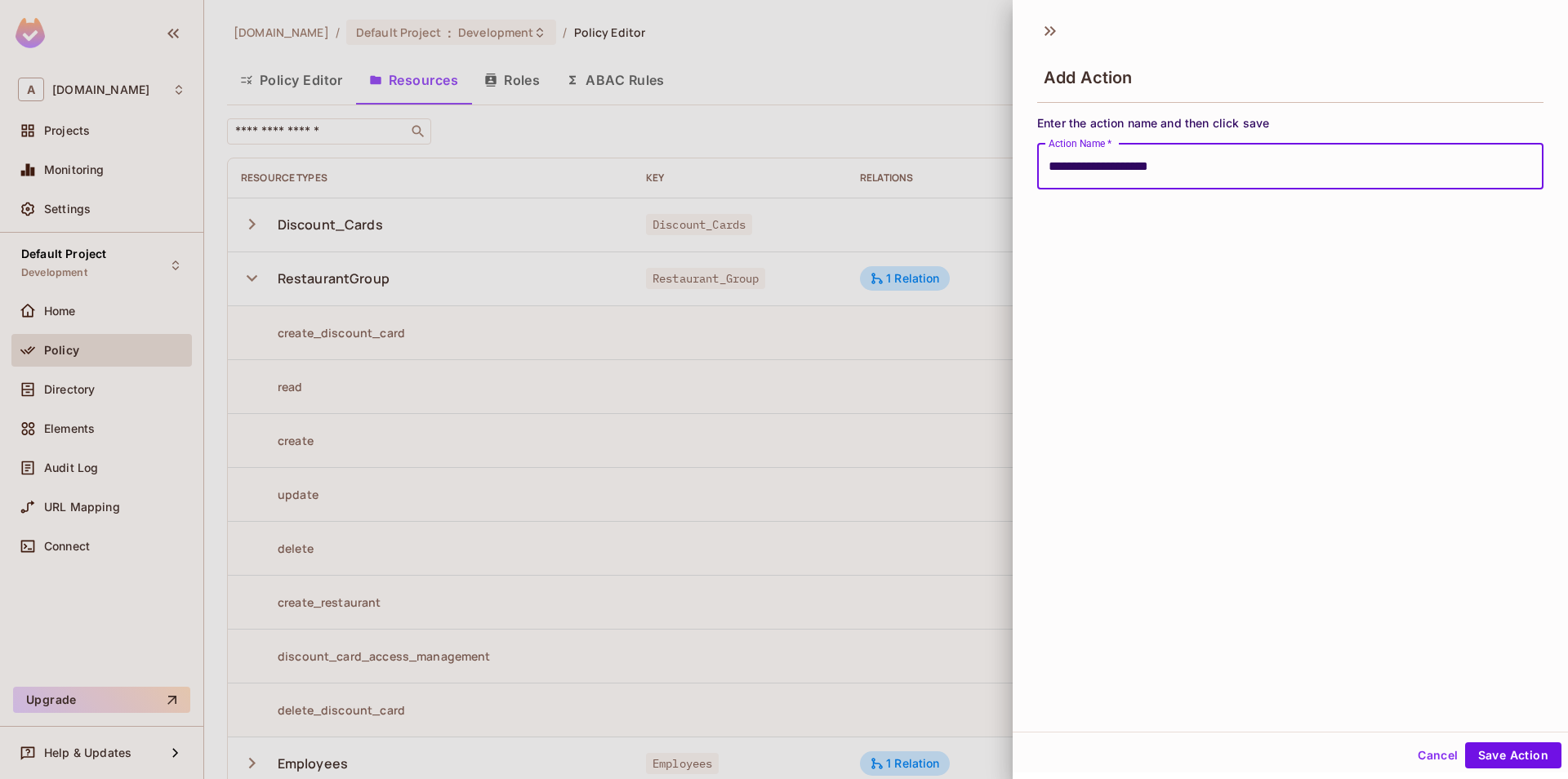
click at [1354, 171] on input "**********" at bounding box center [1290, 166] width 507 height 45
type input "**********"
click at [1490, 759] on button "Save Action" at bounding box center [1513, 755] width 96 height 26
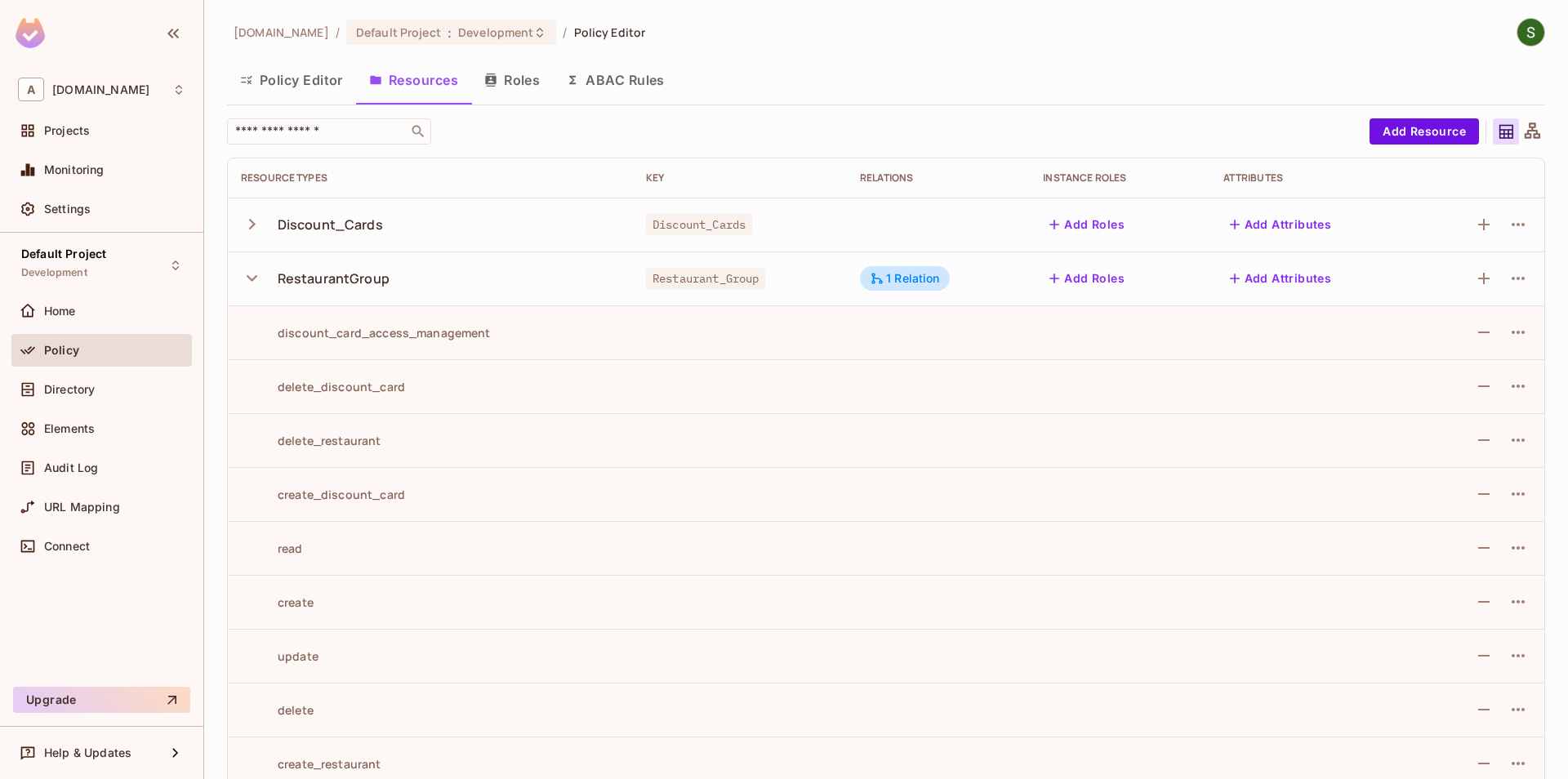
click at [279, 78] on button "Policy Editor" at bounding box center [291, 79] width 129 height 41
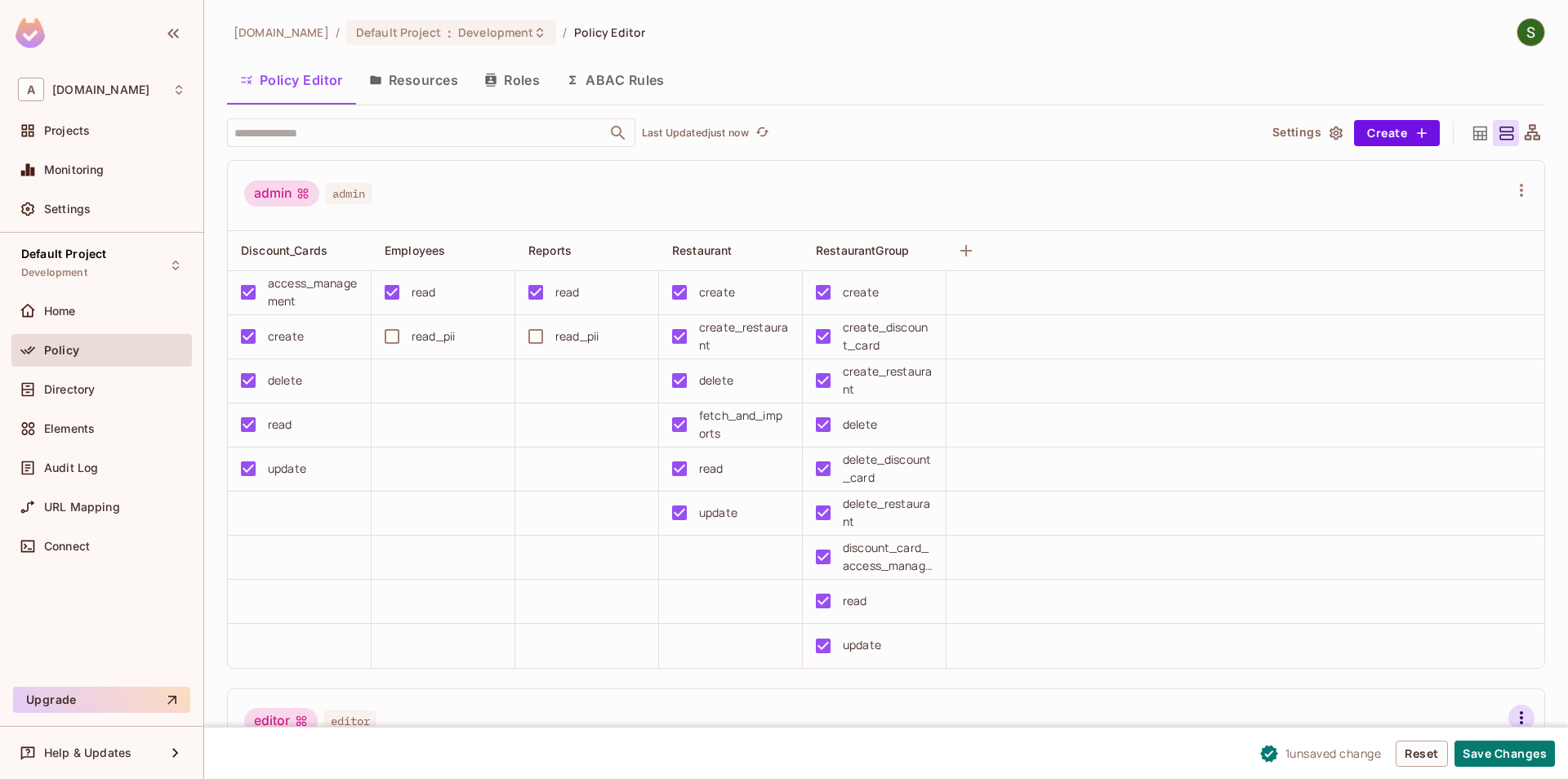
click at [1510, 746] on button "Save Changes" at bounding box center [1504, 753] width 100 height 26
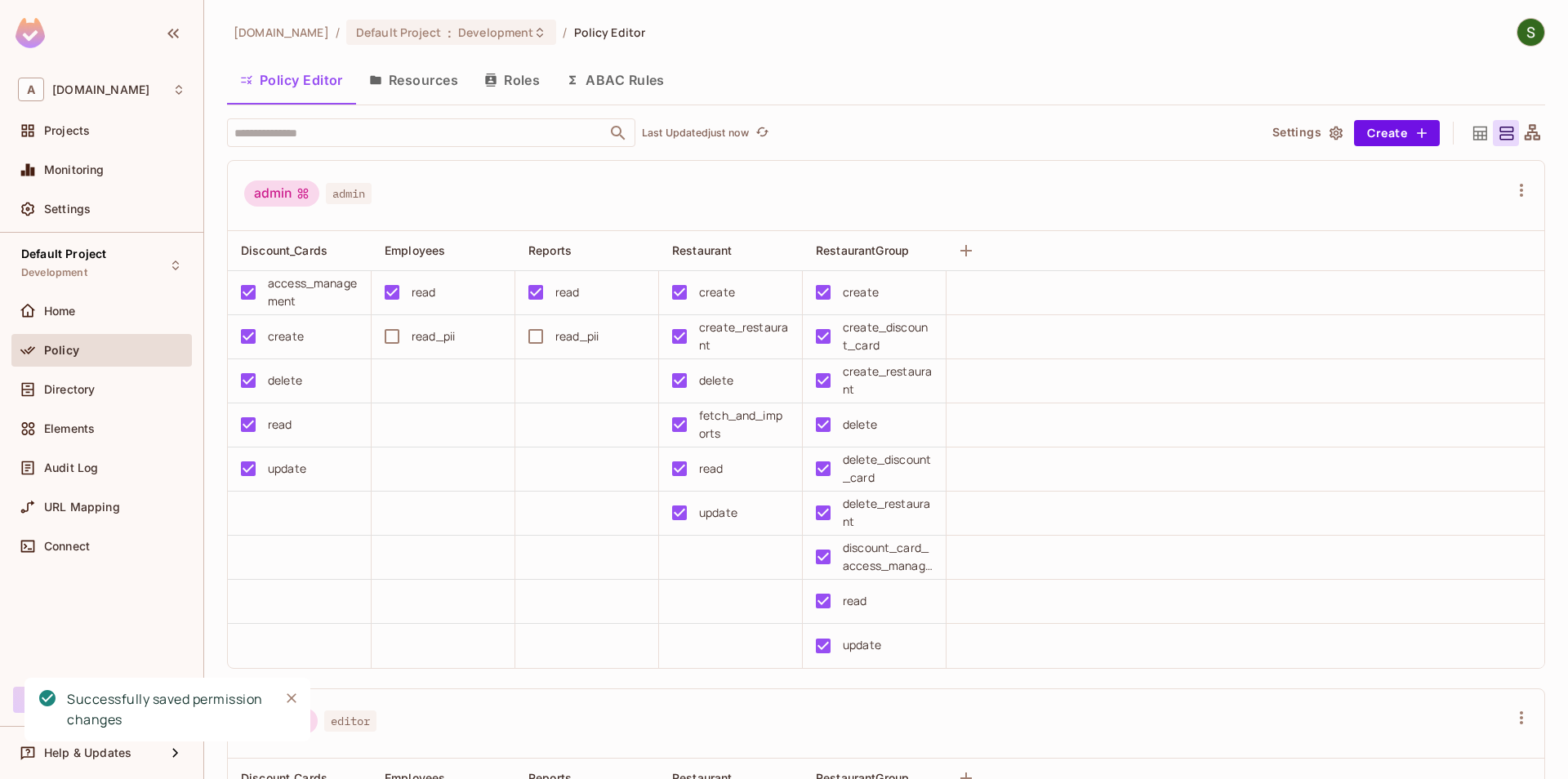
click at [287, 692] on icon "Close" at bounding box center [291, 698] width 16 height 16
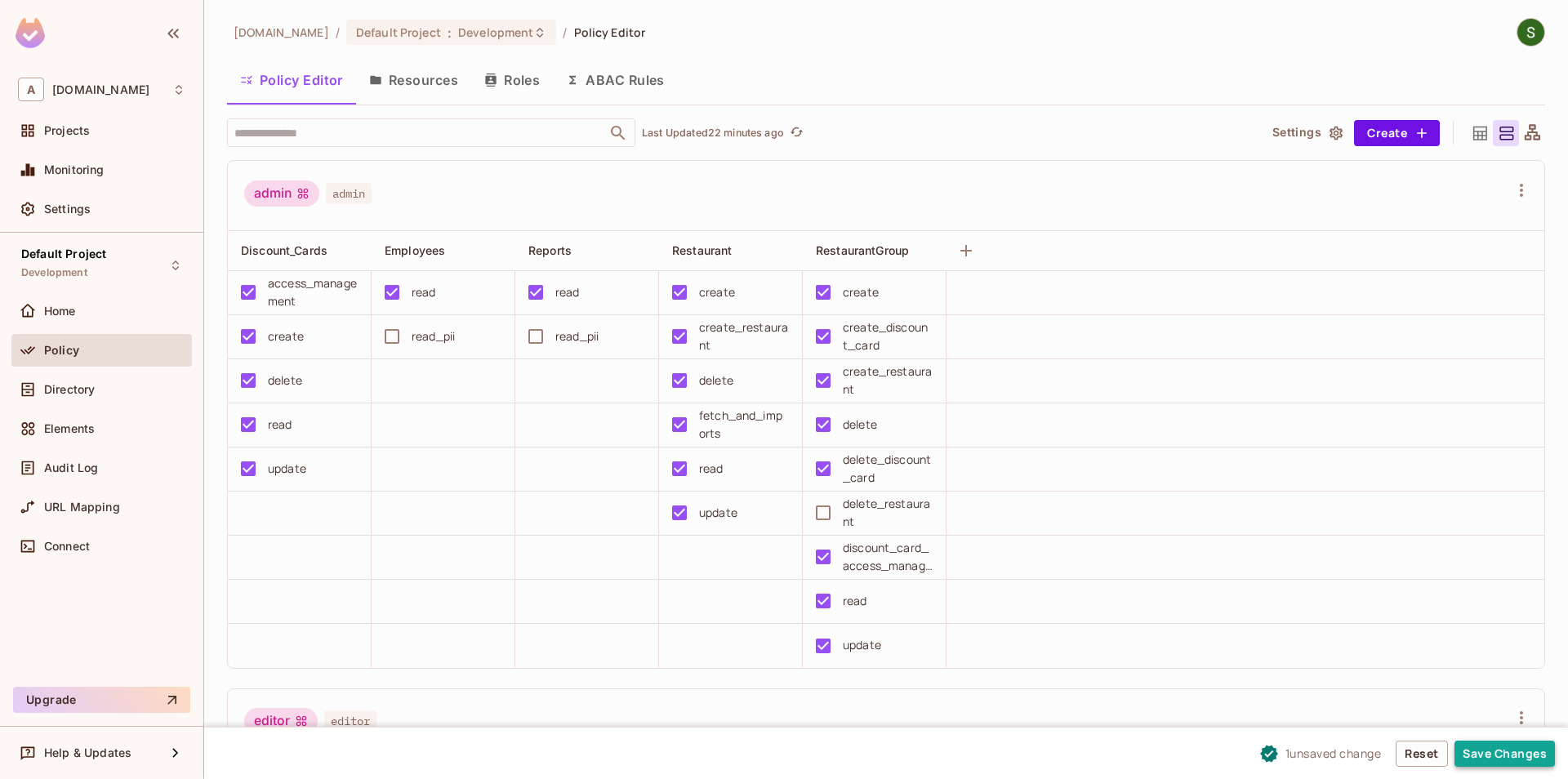
click at [1525, 747] on button "Save Changes" at bounding box center [1504, 753] width 100 height 26
click at [1526, 764] on button "Save Changes" at bounding box center [1504, 753] width 100 height 26
click at [1510, 759] on button "Save Changes" at bounding box center [1504, 753] width 100 height 26
click at [405, 75] on button "Resources" at bounding box center [414, 79] width 115 height 41
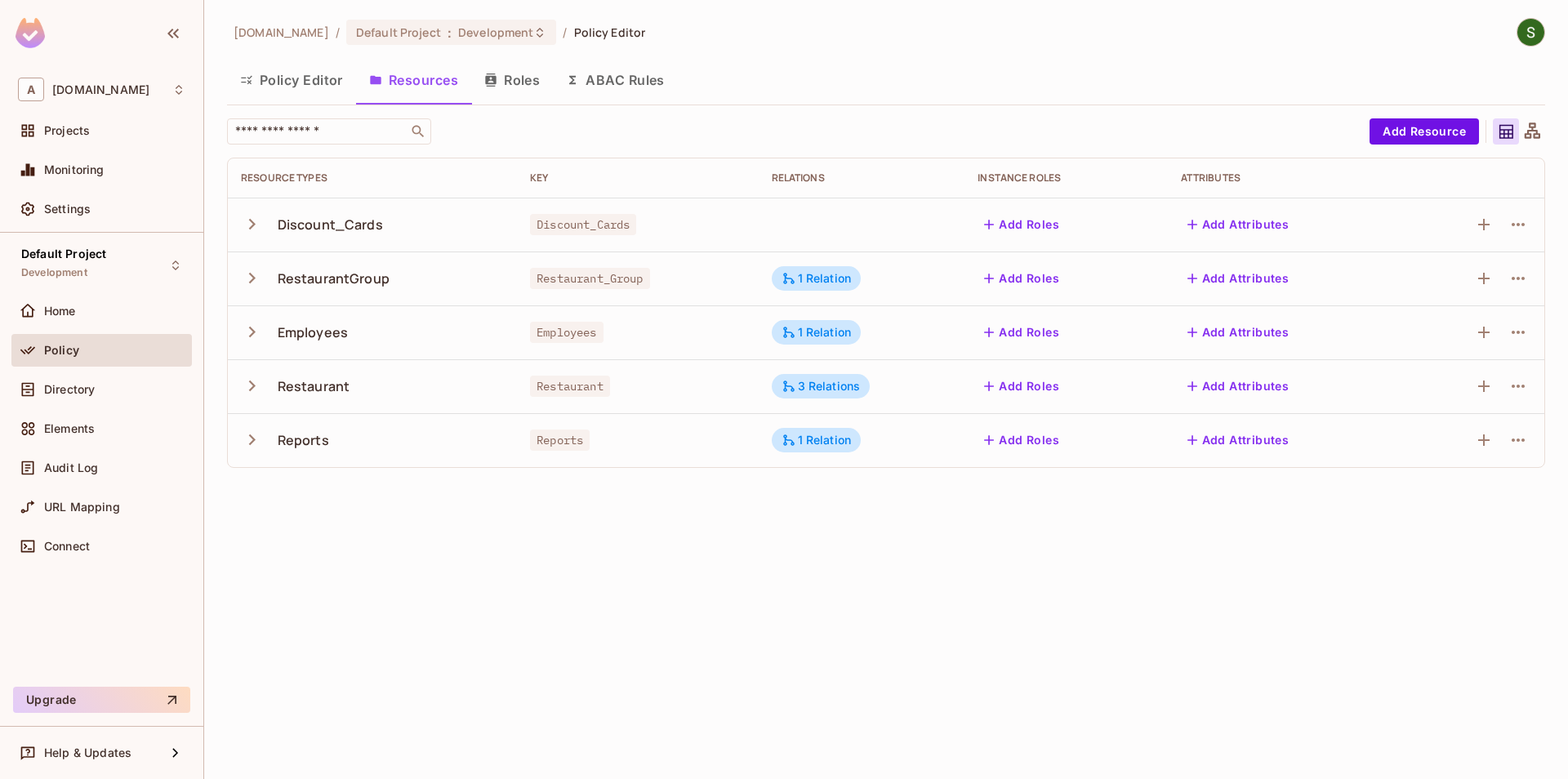
click at [249, 392] on icon "button" at bounding box center [251, 385] width 22 height 22
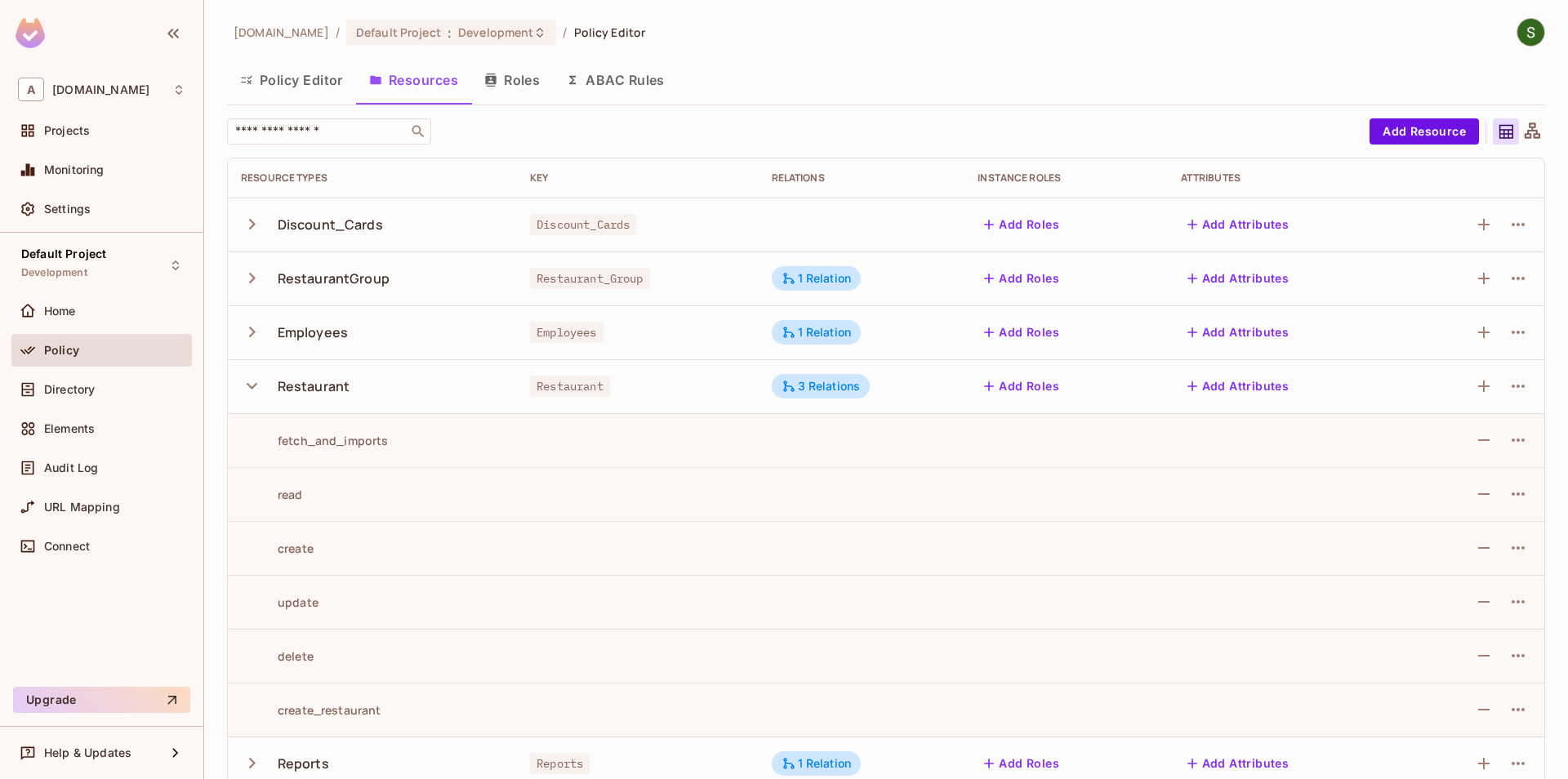
click at [326, 93] on button "Policy Editor" at bounding box center [291, 79] width 129 height 41
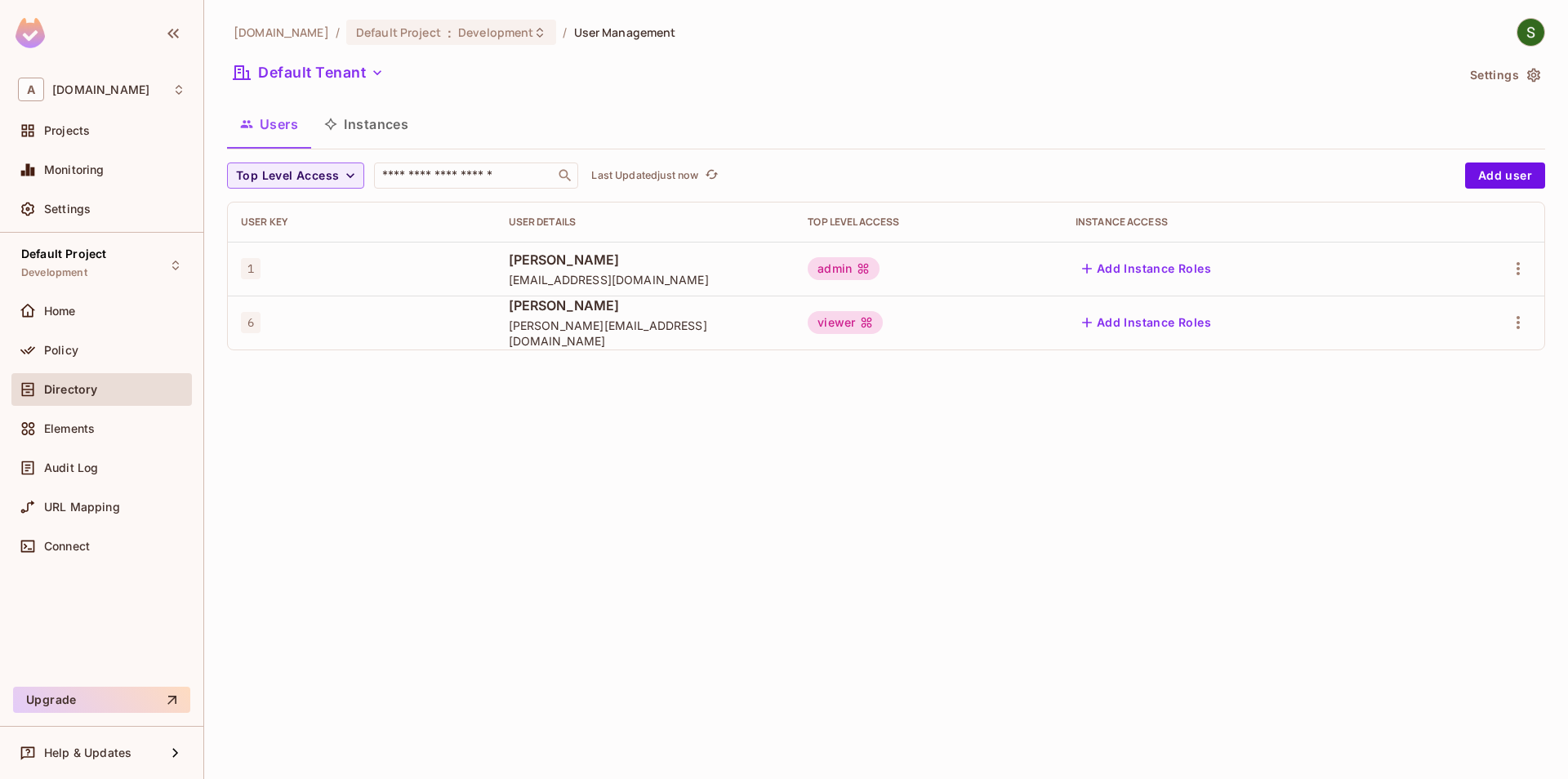
click at [345, 131] on button "Instances" at bounding box center [366, 124] width 111 height 41
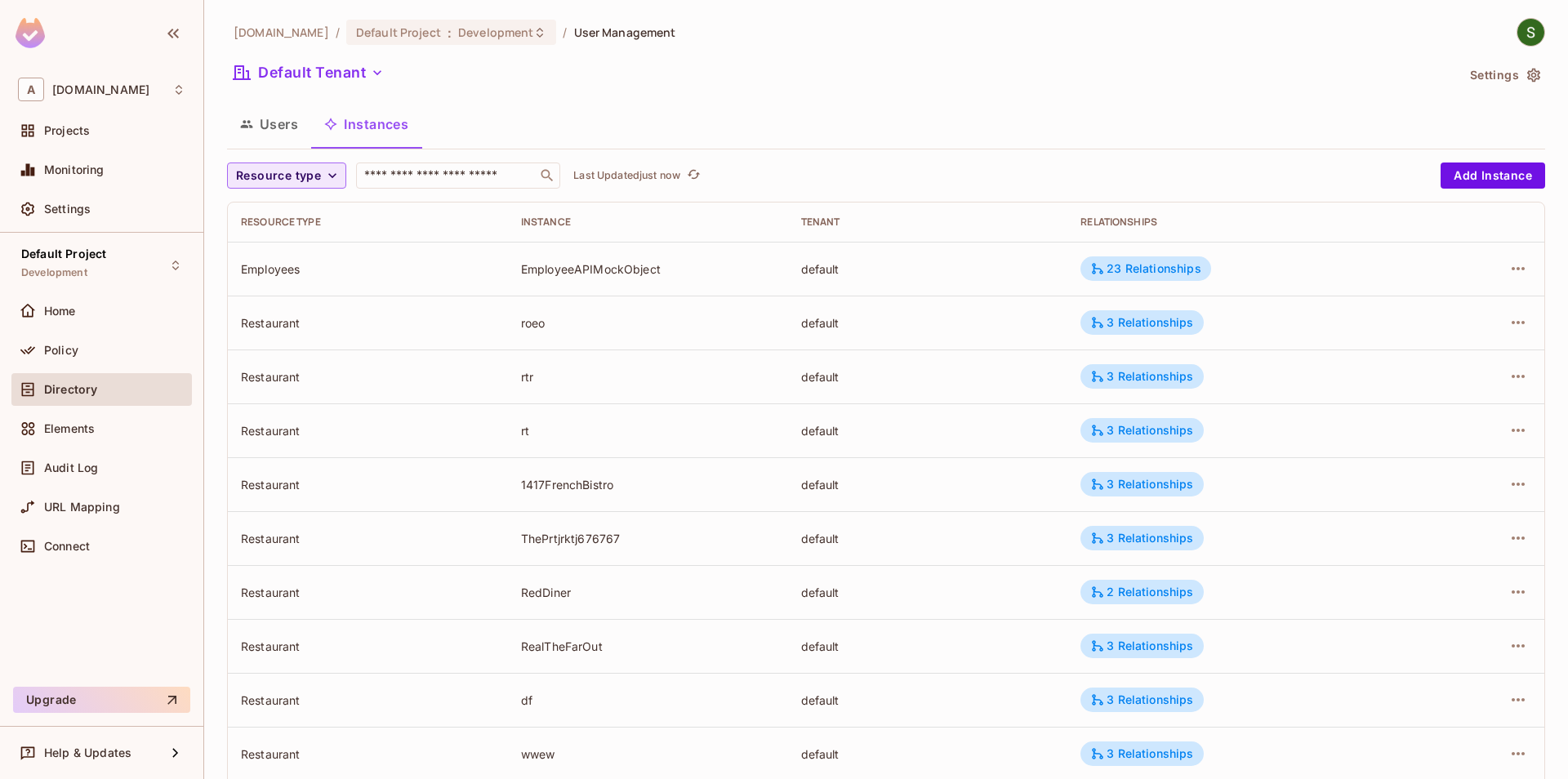
click at [319, 183] on span "Resource type" at bounding box center [279, 176] width 85 height 21
click at [298, 334] on li "Restaurant" at bounding box center [285, 318] width 118 height 35
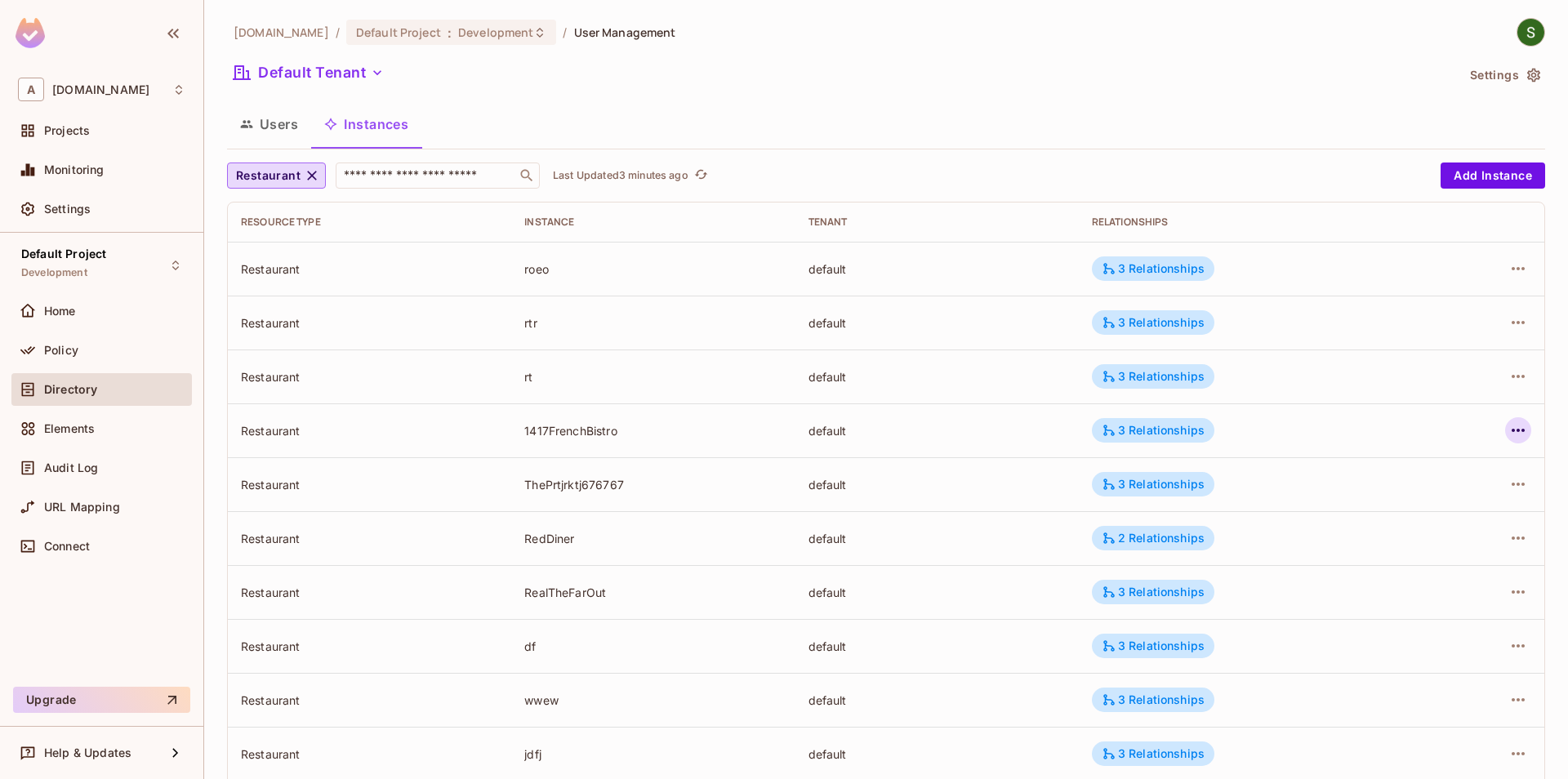
click at [1514, 435] on icon "button" at bounding box center [1517, 430] width 20 height 20
click at [1429, 498] on div "Edit Attributes" at bounding box center [1399, 503] width 81 height 16
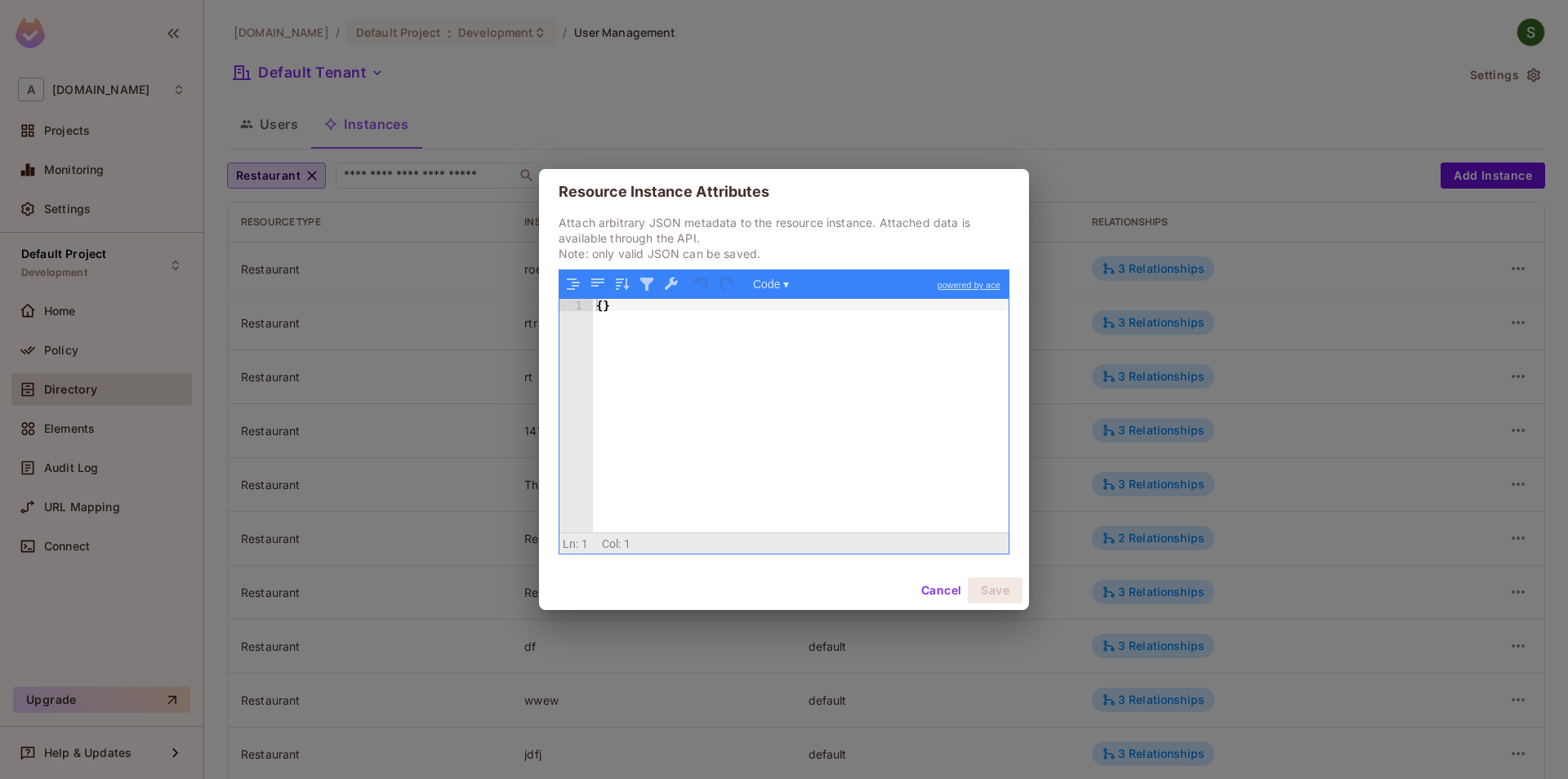
click at [937, 592] on button "Cancel" at bounding box center [940, 591] width 53 height 26
